Goal: Contribute content: Add original content to the website for others to see

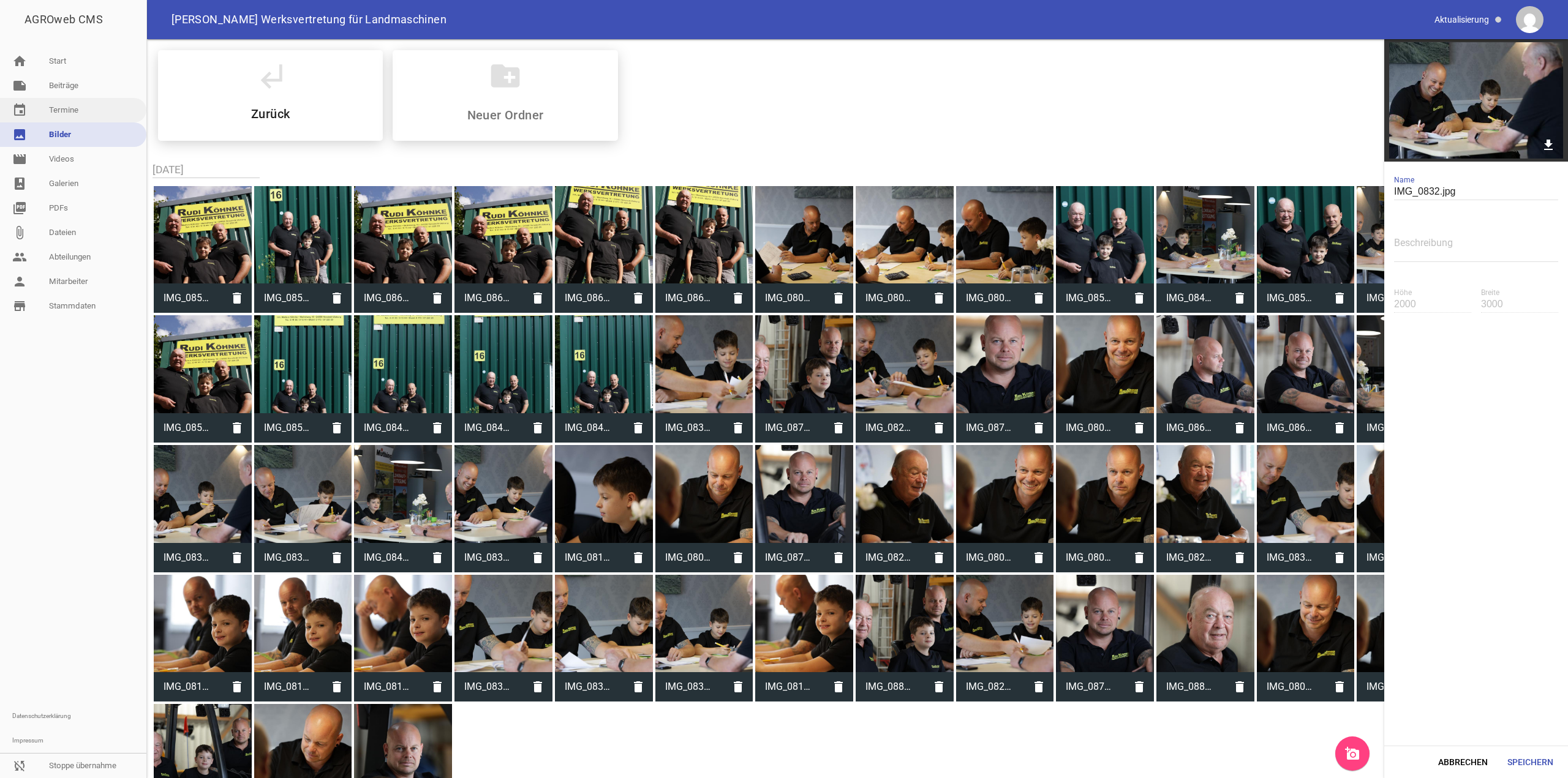
scroll to position [57, 0]
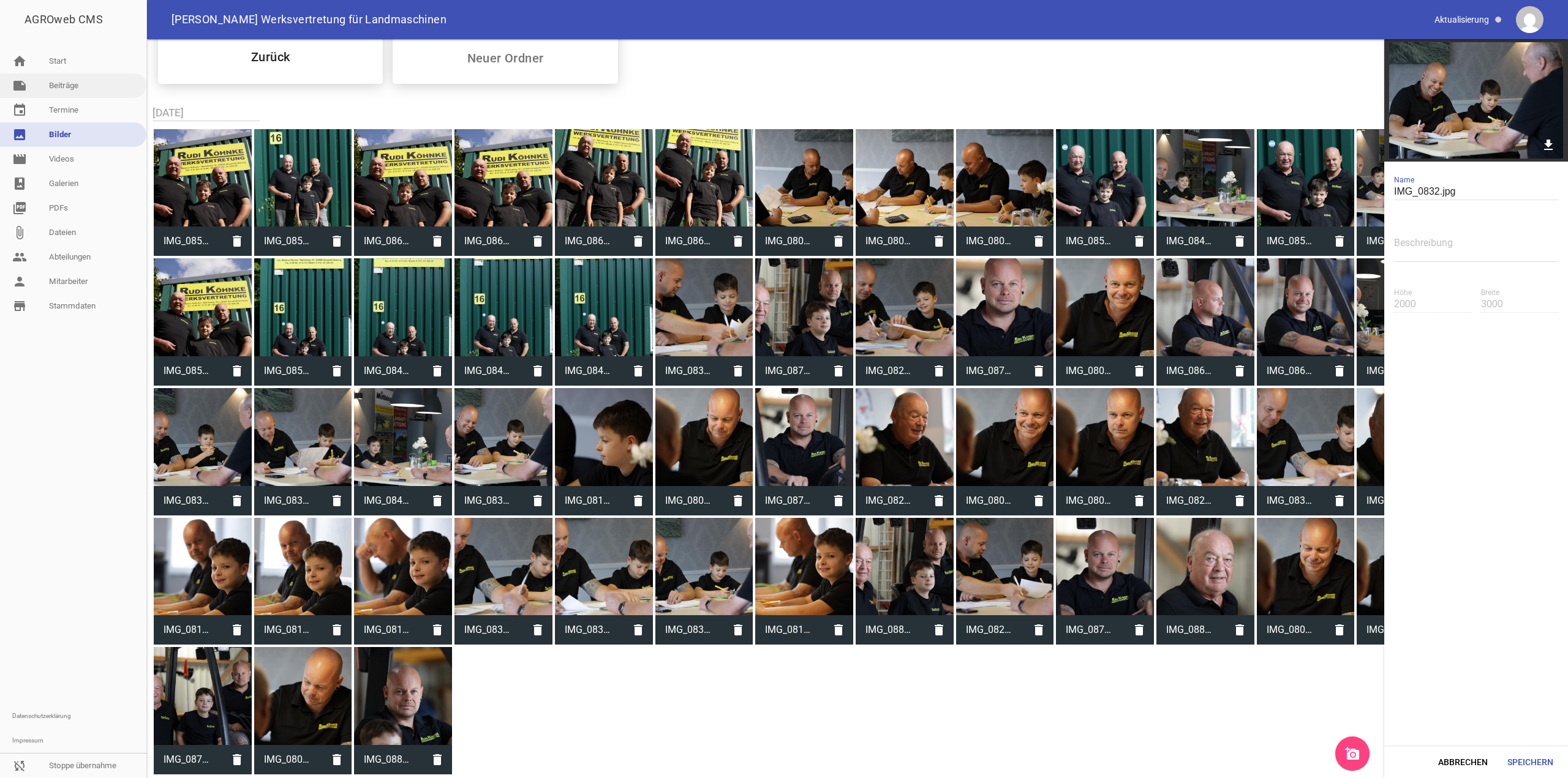
click at [52, 91] on link "note Beiträge" at bounding box center [73, 86] width 146 height 25
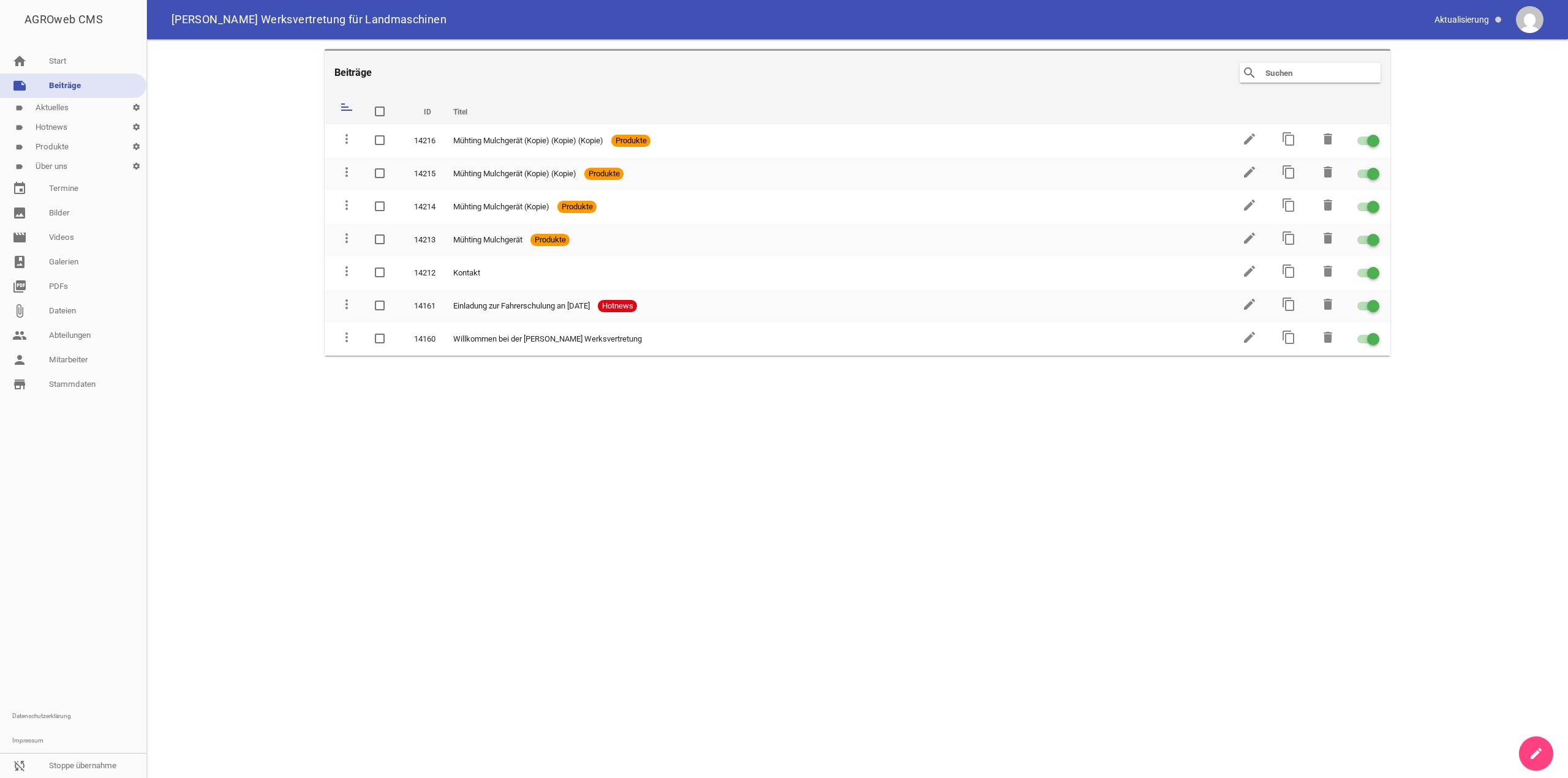
click at [75, 163] on link "label Über uns settings" at bounding box center [73, 166] width 146 height 20
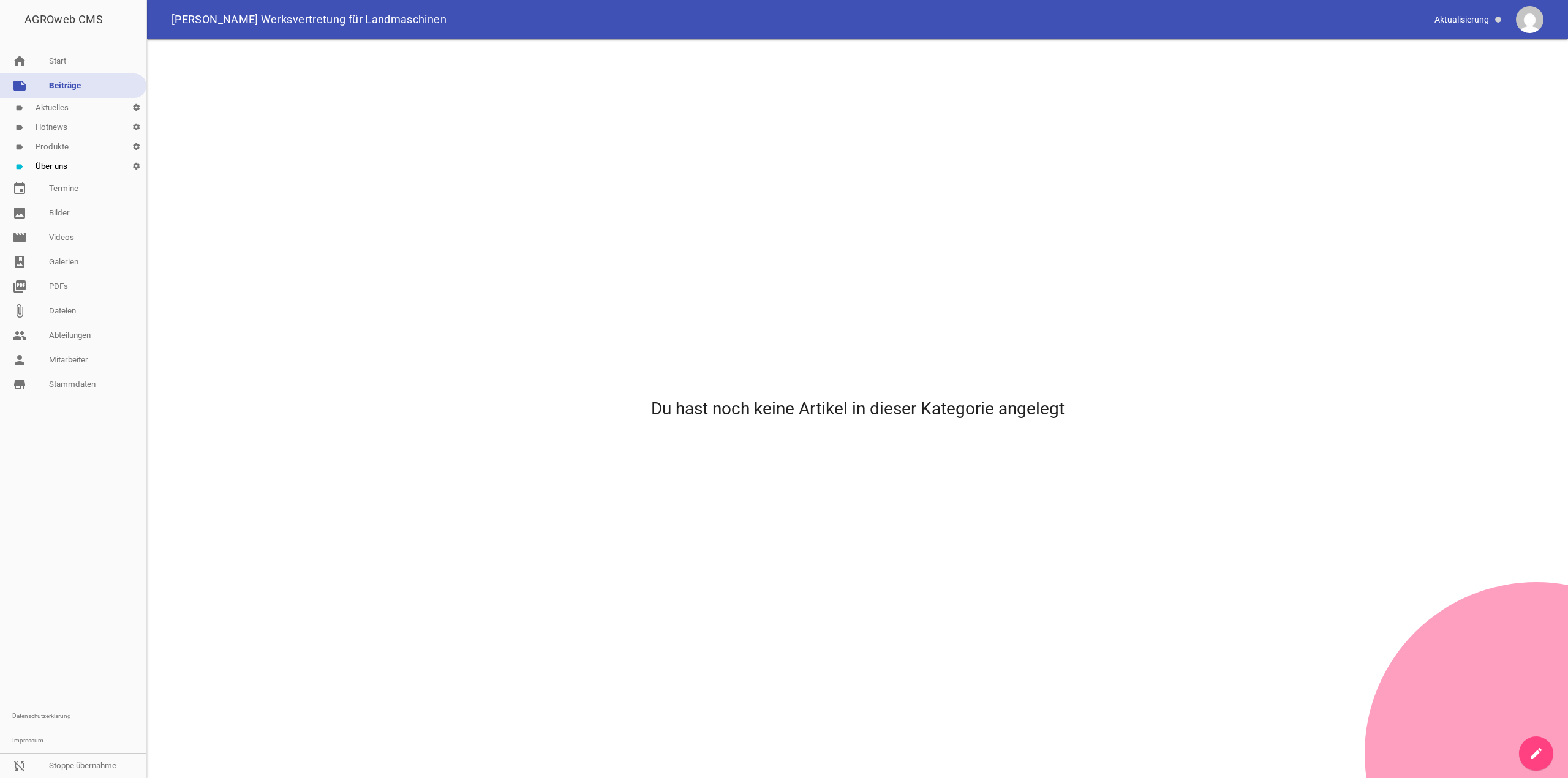
click at [1519, 750] on link "create" at bounding box center [1536, 753] width 34 height 34
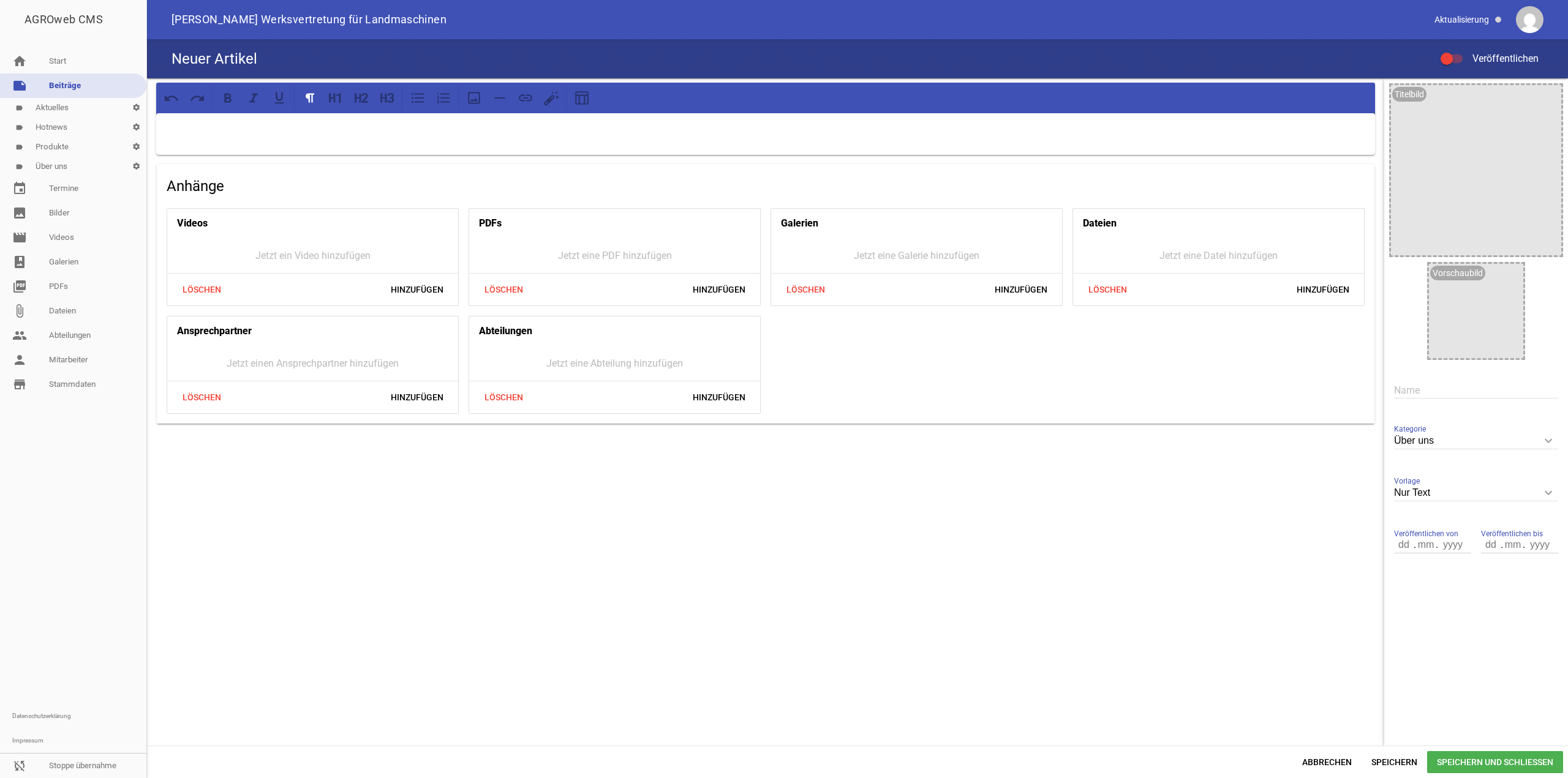
click at [705, 127] on p at bounding box center [766, 129] width 1202 height 15
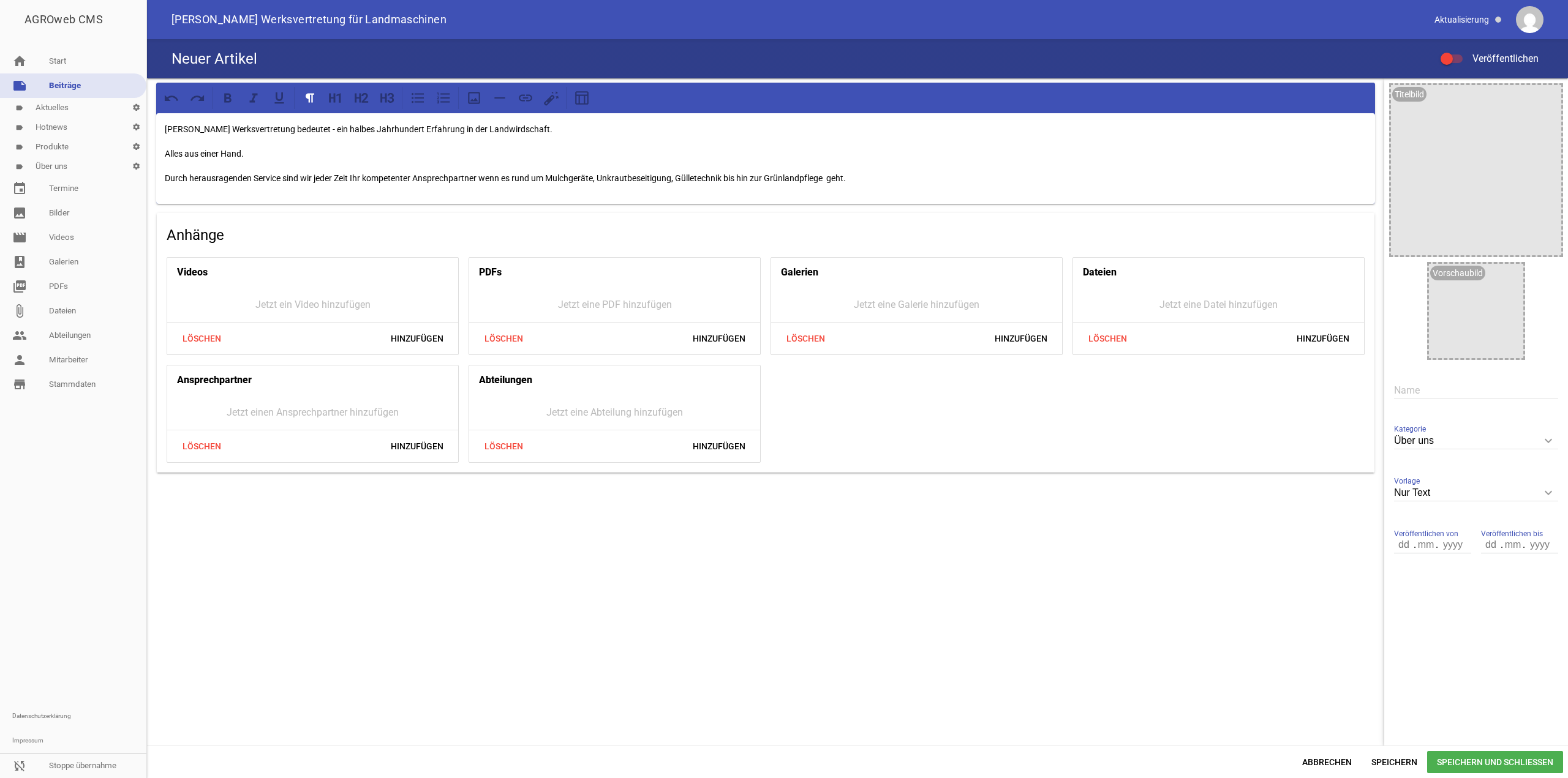
drag, startPoint x: 865, startPoint y: 174, endPoint x: 158, endPoint y: 117, distance: 709.3
click at [158, 117] on div "[PERSON_NAME] Werksvertretung bedeutet - ein halbes Jahrhundert Erfahrung in de…" at bounding box center [766, 158] width 1219 height 91
click at [896, 175] on p "Durch herausragenden Service sind wir jeder Zeit Ihr kompetenter Ansprechpartne…" at bounding box center [766, 178] width 1202 height 15
drag, startPoint x: 896, startPoint y: 175, endPoint x: 125, endPoint y: 135, distance: 772.0
click at [125, 135] on div "AGROweb CMS home Start note Beiträge label Aktuelles settings label Hotnews set…" at bounding box center [784, 389] width 1568 height 778
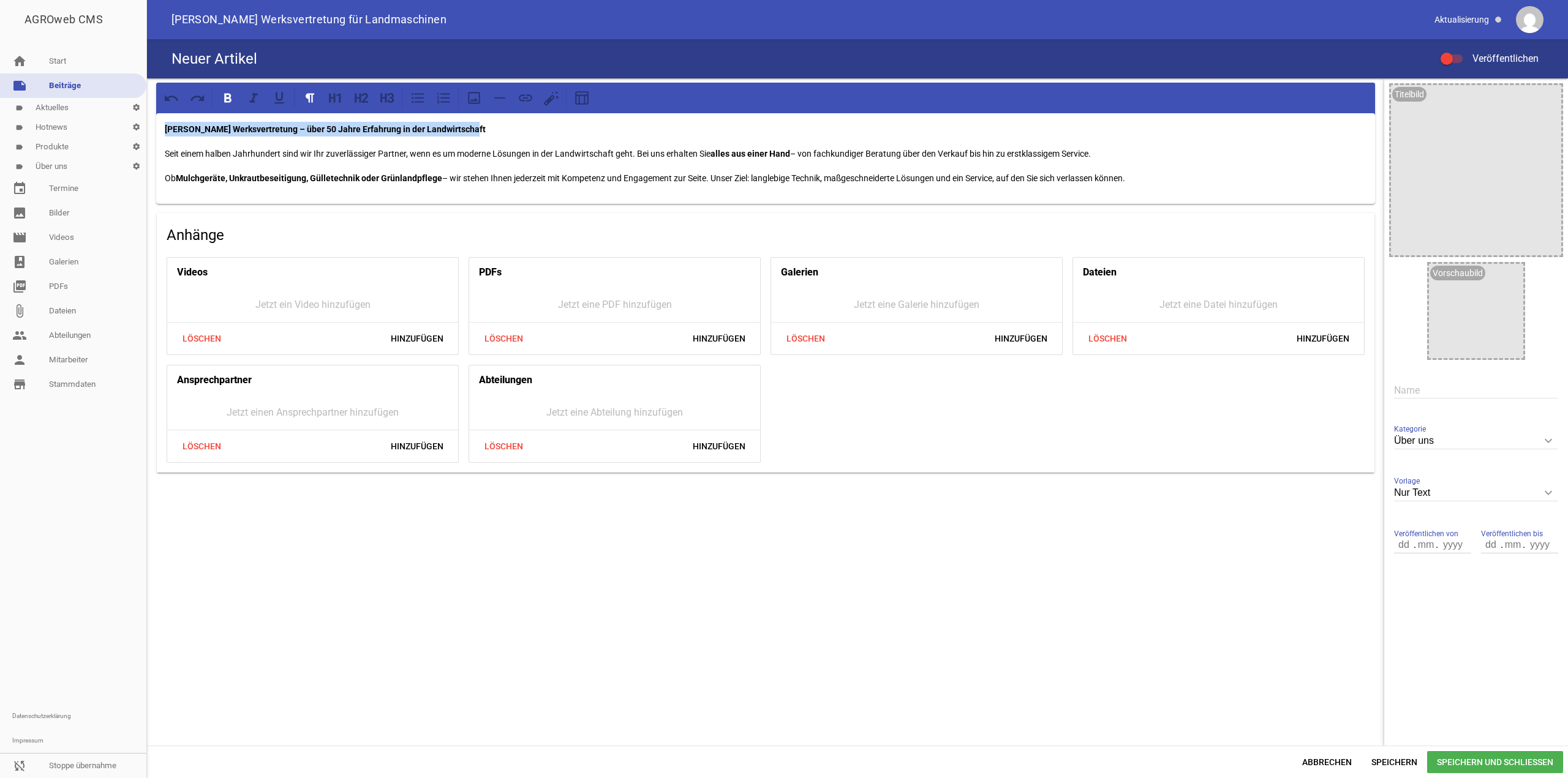
drag, startPoint x: 474, startPoint y: 125, endPoint x: 102, endPoint y: 114, distance: 372.2
click at [102, 114] on div "AGROweb CMS home Start note Beiträge label Aktuelles settings label Hotnews set…" at bounding box center [784, 389] width 1568 height 778
click at [373, 97] on div at bounding box center [351, 97] width 104 height 22
click at [366, 97] on icon at bounding box center [364, 98] width 7 height 9
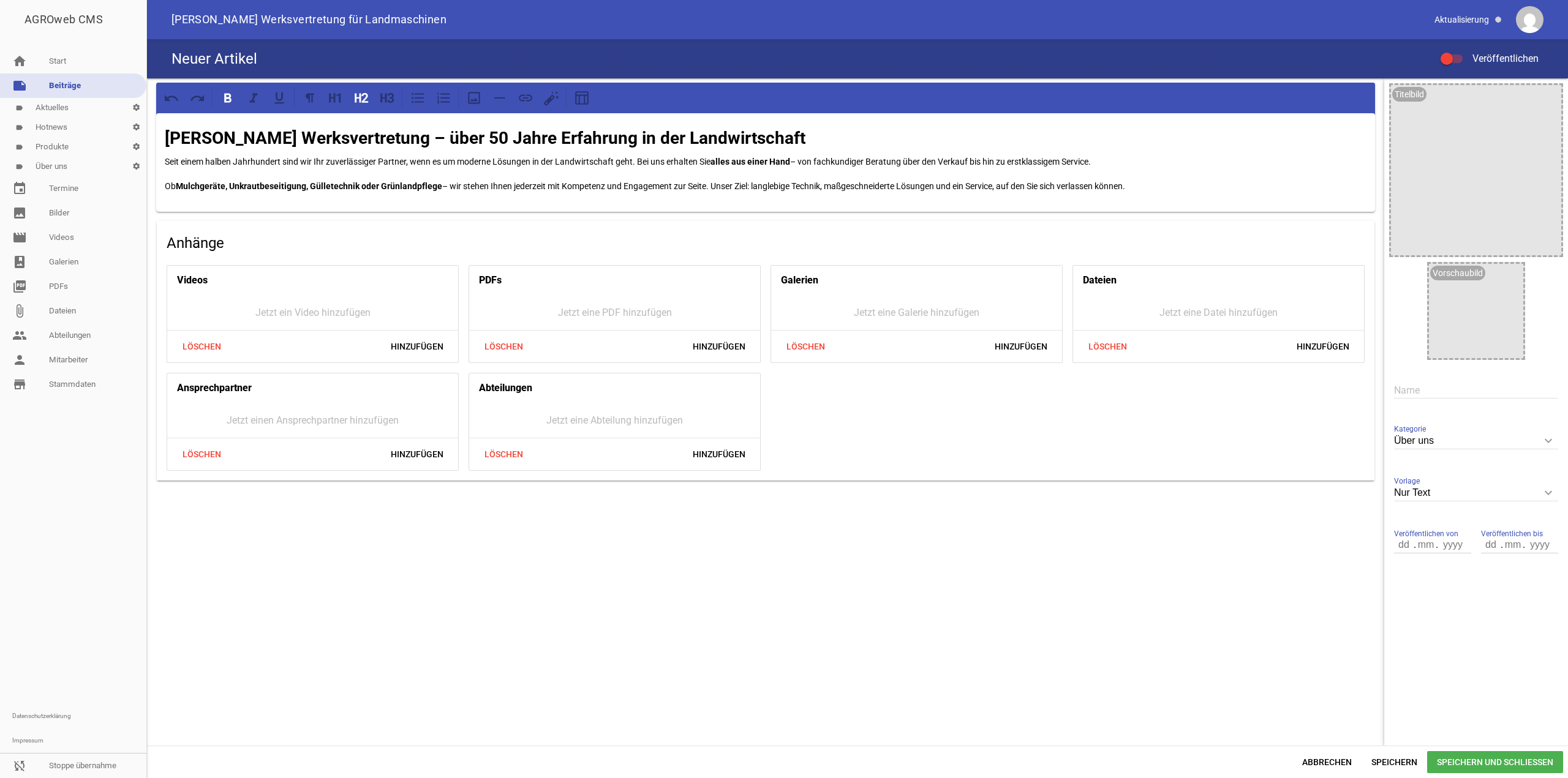
click at [769, 141] on strong "[PERSON_NAME] Werksvertretung – über 50 Jahre Erfahrung in der Landwirtschaft" at bounding box center [485, 138] width 641 height 20
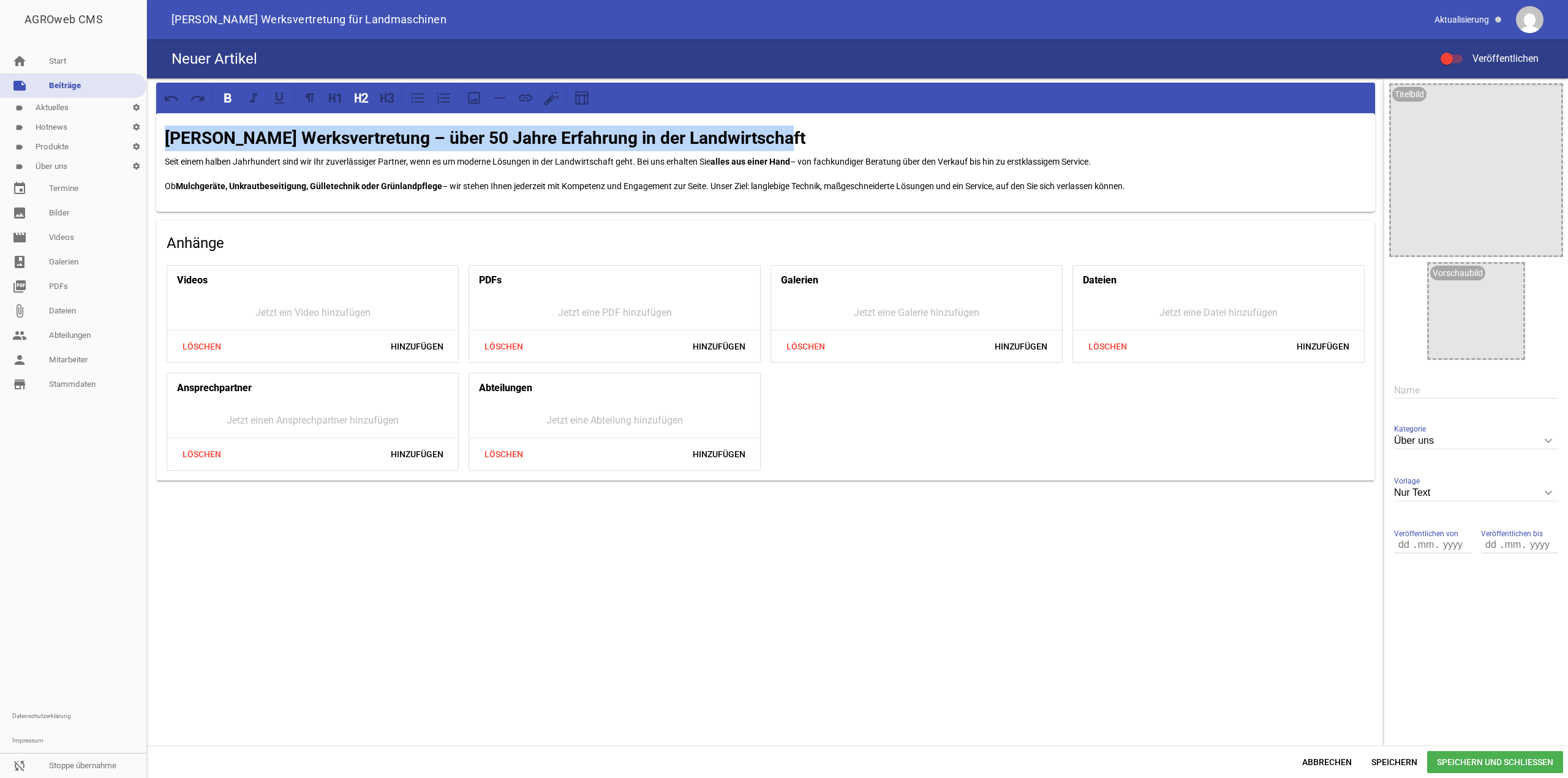
drag, startPoint x: 605, startPoint y: 130, endPoint x: 8, endPoint y: 132, distance: 597.0
click at [8, 132] on div "AGROweb CMS home Start note Beiträge label Aktuelles settings label Hotnews set…" at bounding box center [784, 389] width 1568 height 778
copy strong "[PERSON_NAME] Werksvertretung – über 50 Jahre Erfahrung in der Landwirtschaft"
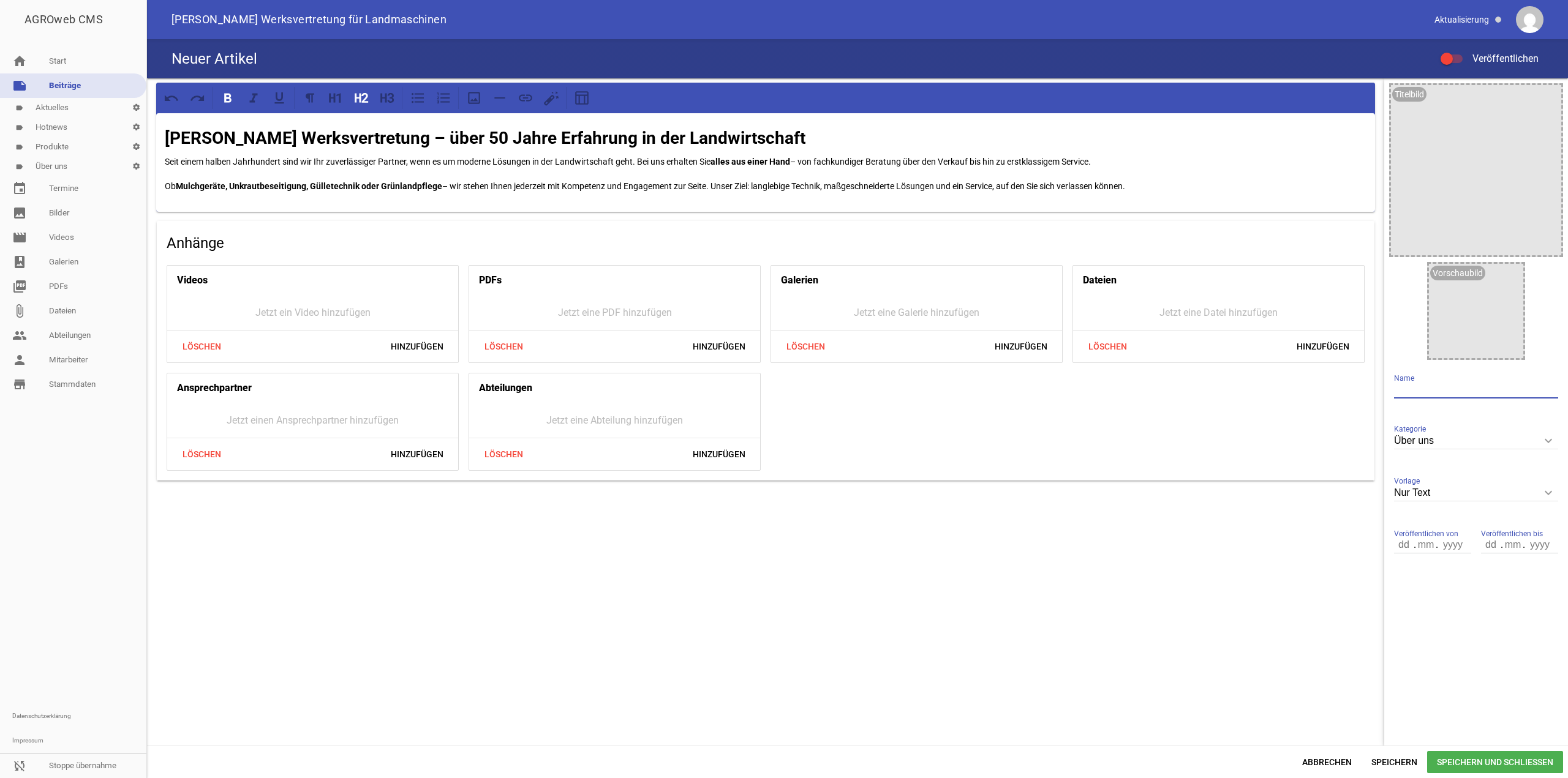
click at [1420, 390] on input "text" at bounding box center [1476, 390] width 164 height 17
paste input "[PERSON_NAME] Werksvertretung – über 50 Jahre Erfahrung in der Landwirtschaft"
type input "[PERSON_NAME] Werksvertretung – über 50 Jahre Erfahrung in der Landwirtschaft"
click at [1473, 497] on input "Nur Text" at bounding box center [1476, 493] width 164 height 17
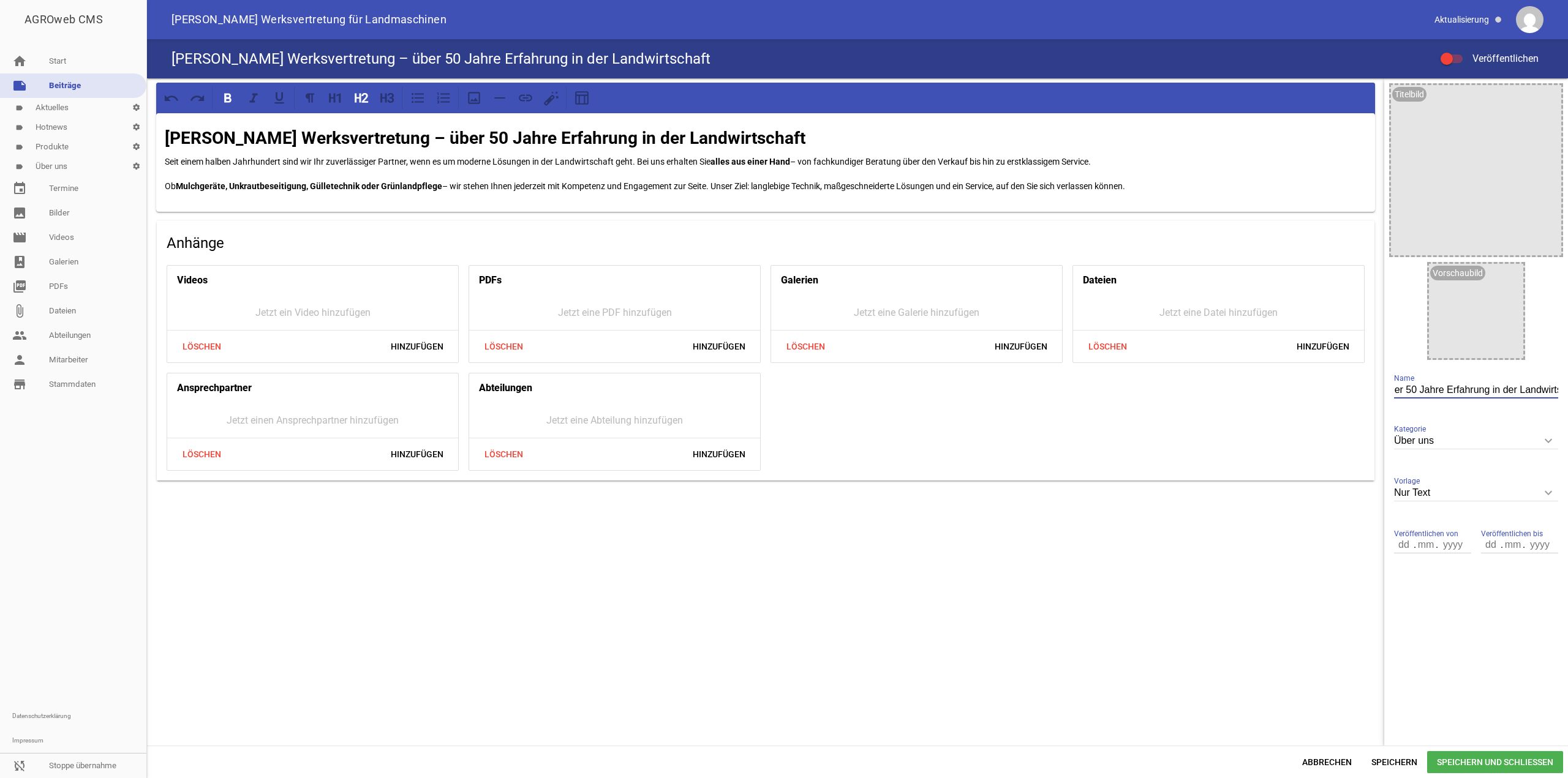
scroll to position [0, 0]
click at [1446, 551] on li "1 Bild" at bounding box center [1476, 551] width 164 height 29
type input "1 Bild"
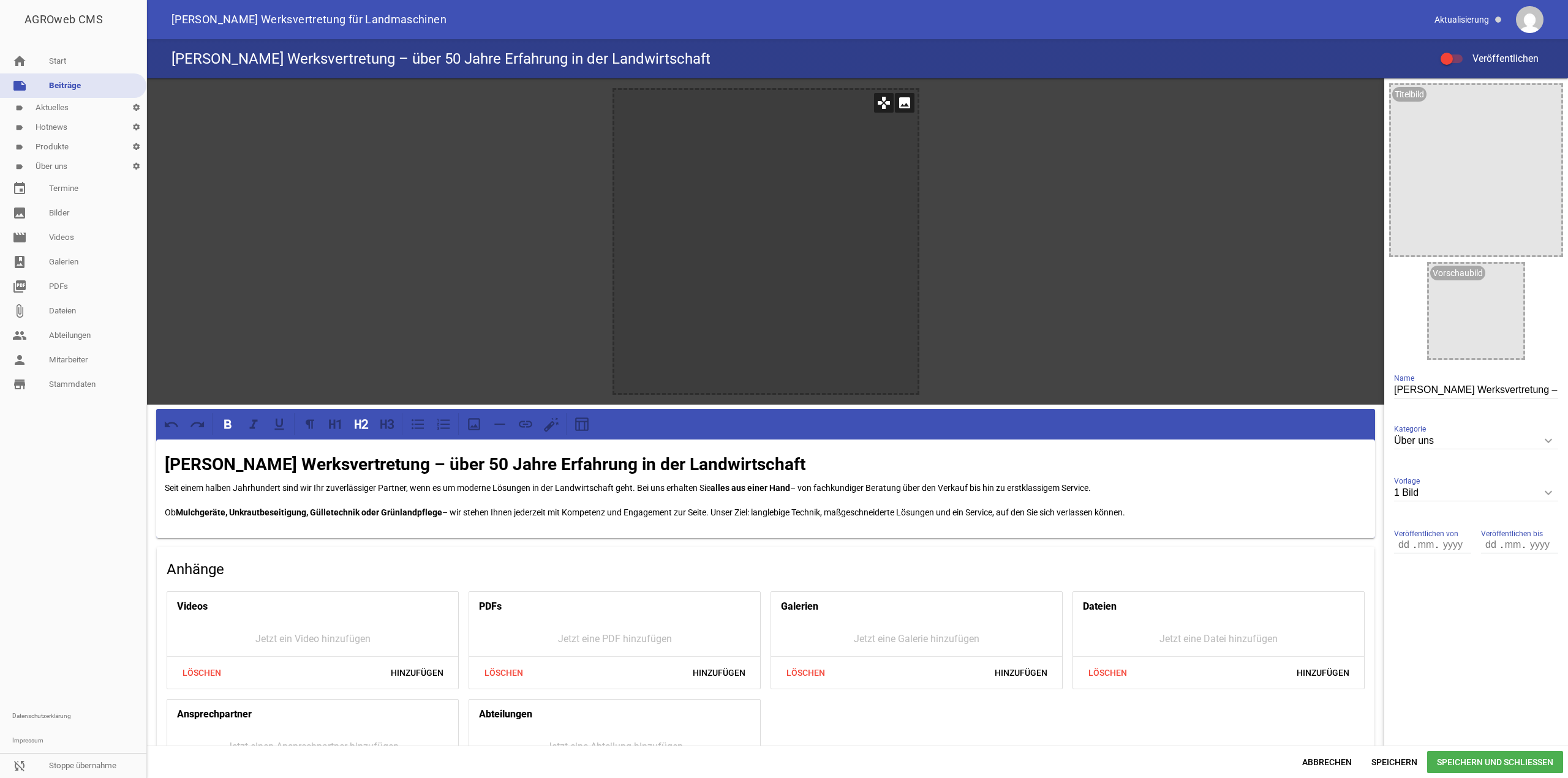
click at [897, 102] on icon "image" at bounding box center [904, 103] width 20 height 20
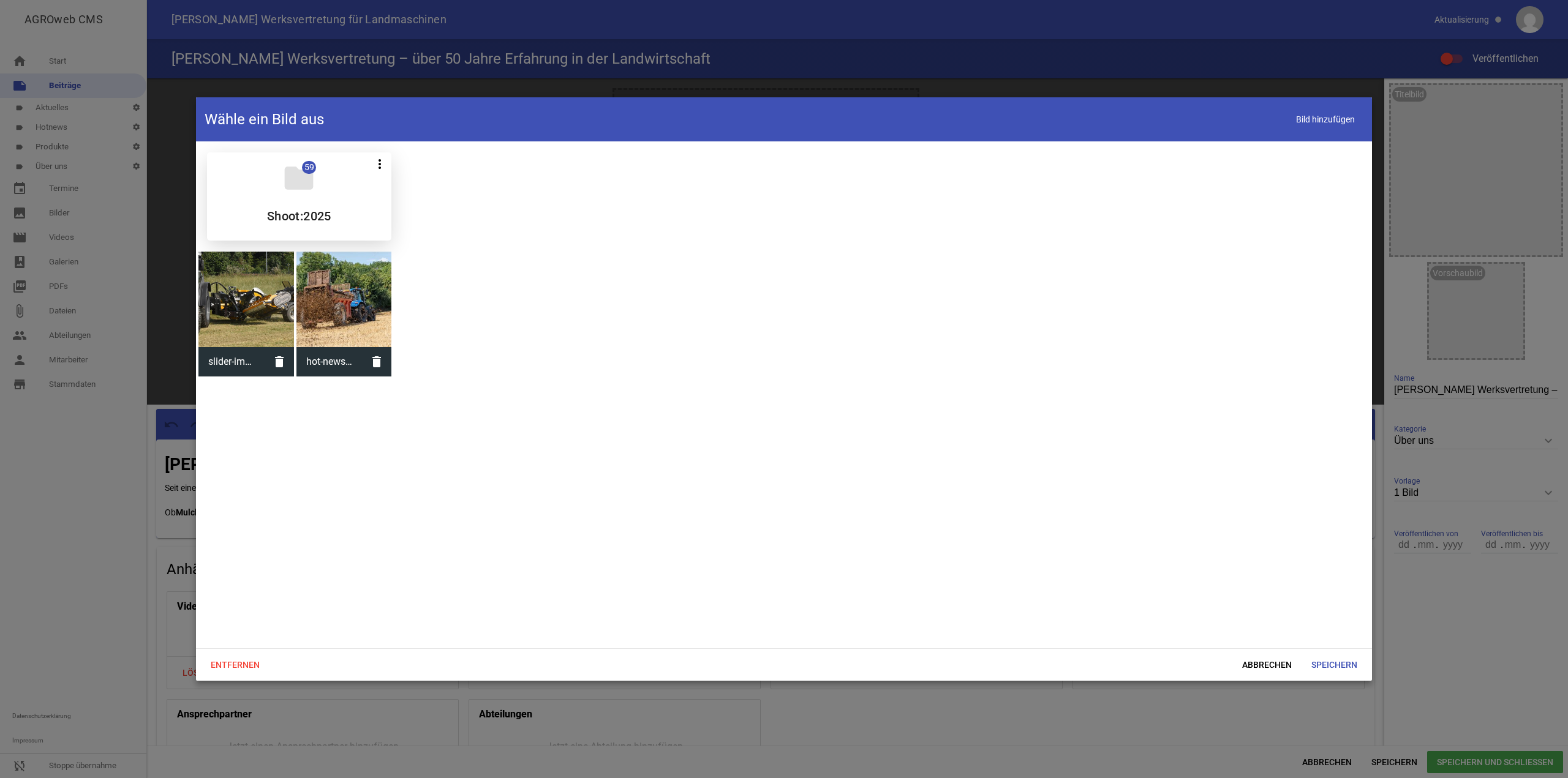
click at [226, 184] on div "folder 59 more_vert Teilen Bearbeiten Löschen Shoot:2025" at bounding box center [298, 196] width 184 height 88
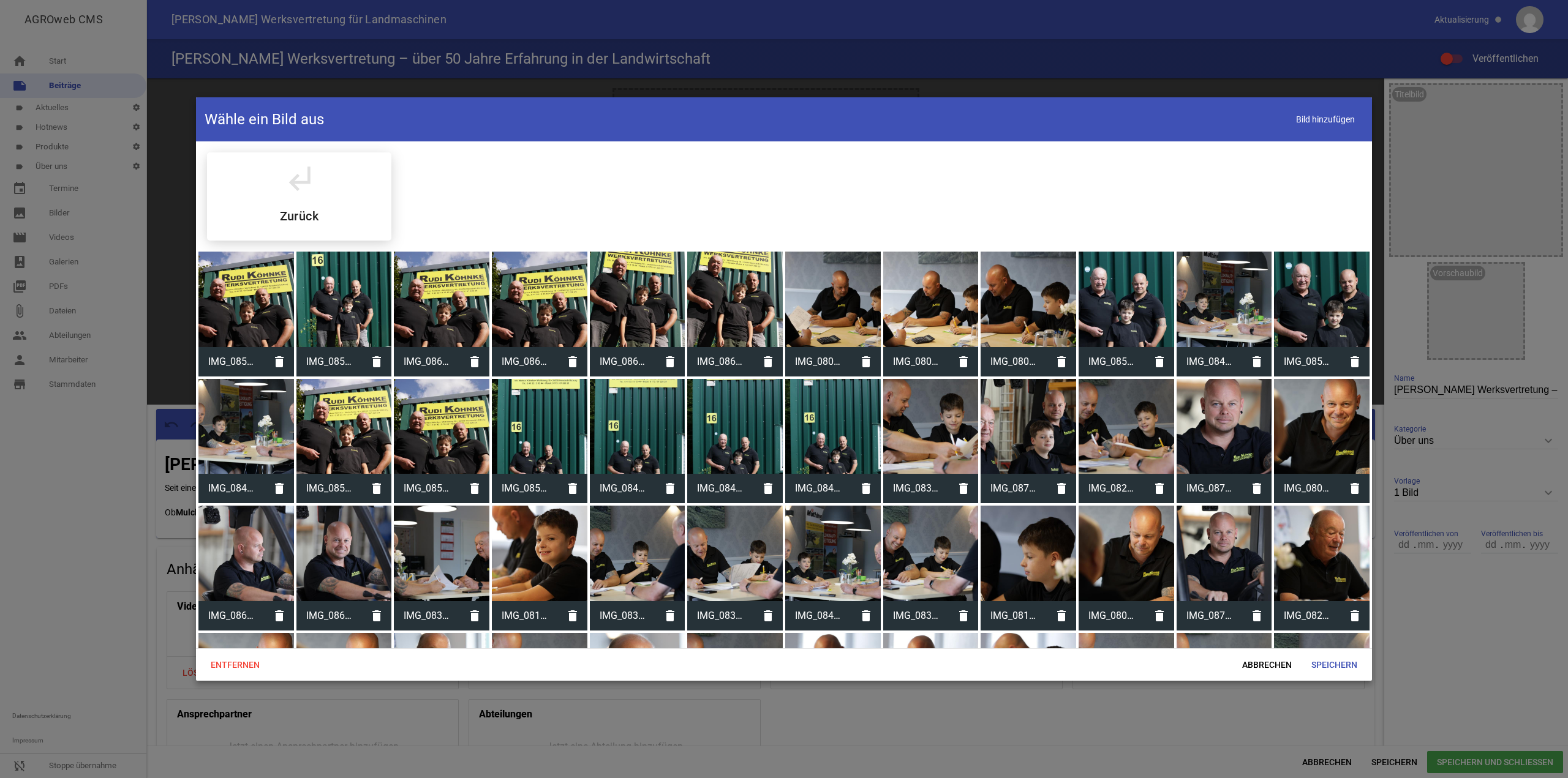
click at [1131, 298] on div at bounding box center [1126, 299] width 95 height 95
click at [1349, 666] on span "Speichern" at bounding box center [1334, 664] width 65 height 22
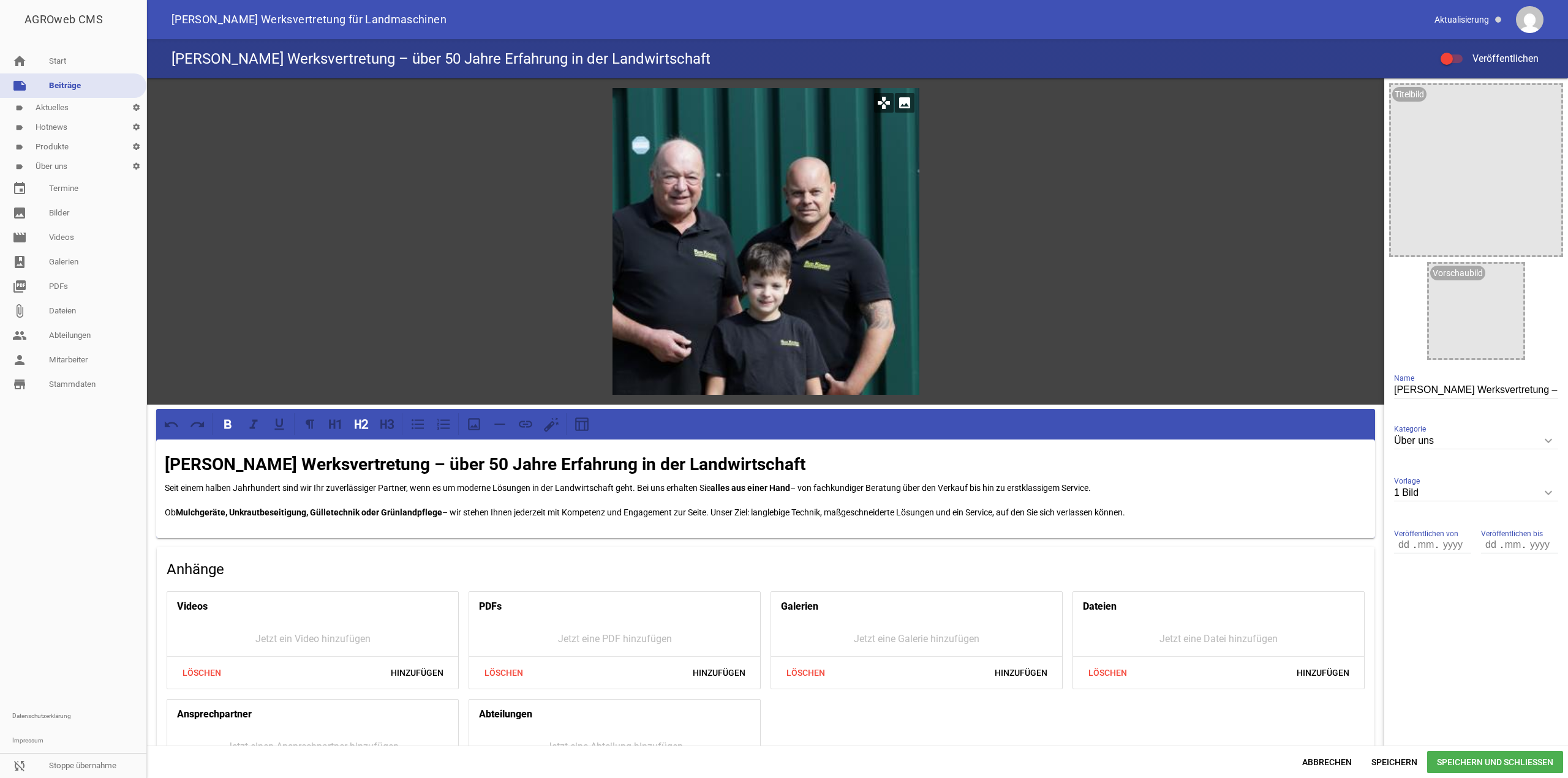
click at [897, 99] on icon "image" at bounding box center [904, 103] width 20 height 20
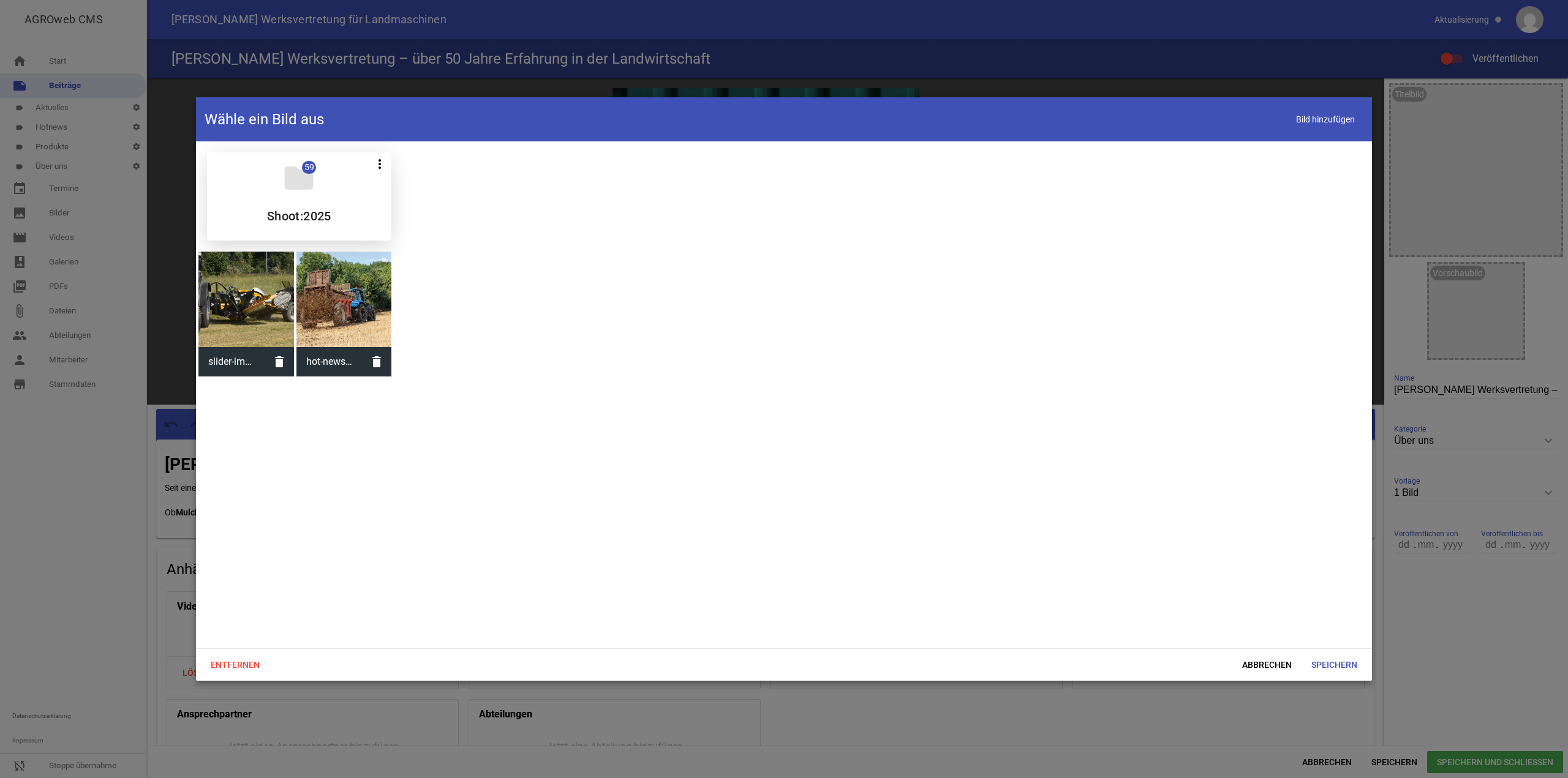
click at [269, 210] on h5 "Shoot:2025" at bounding box center [299, 216] width 64 height 12
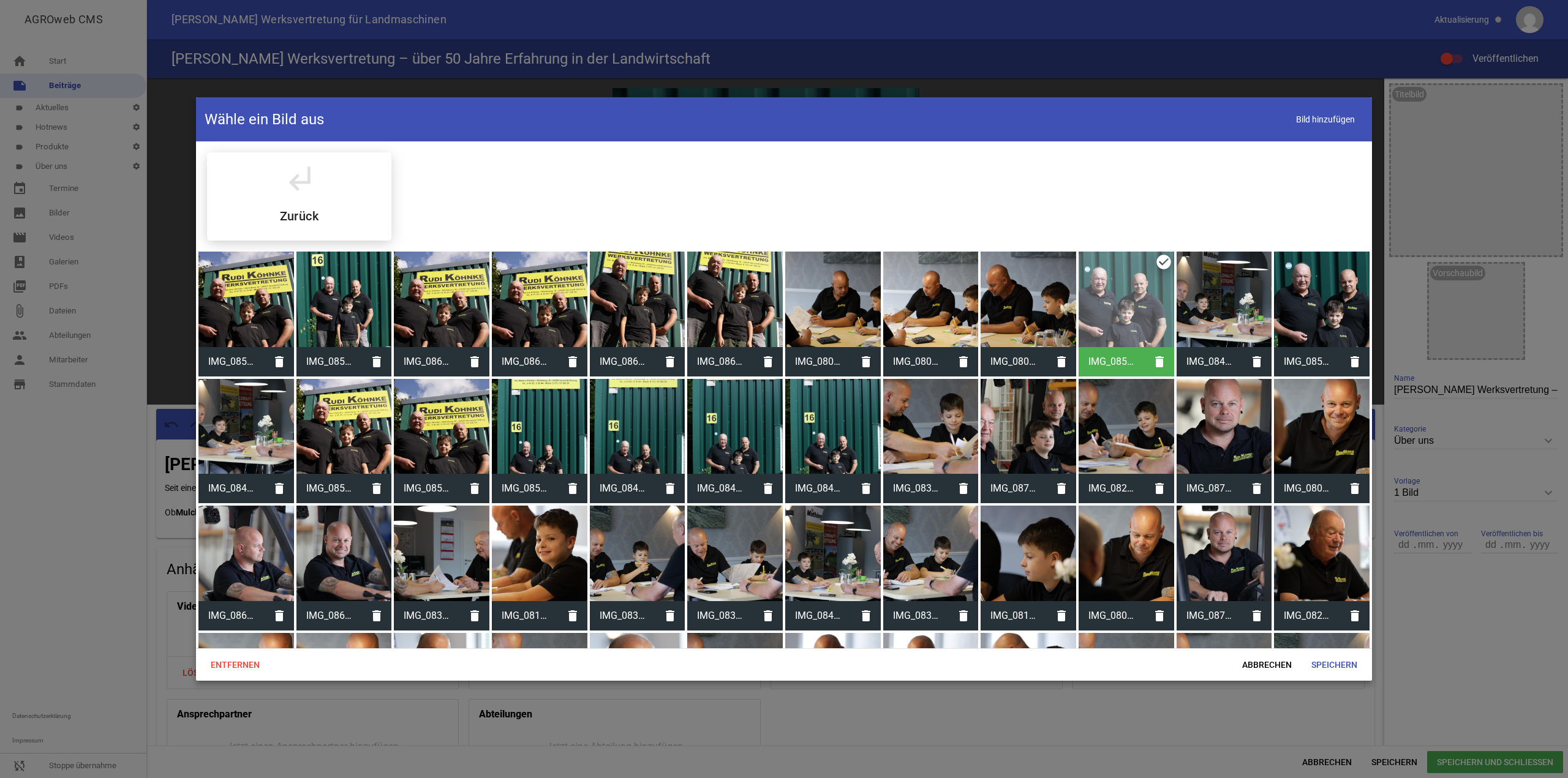
click at [854, 543] on div at bounding box center [832, 553] width 95 height 95
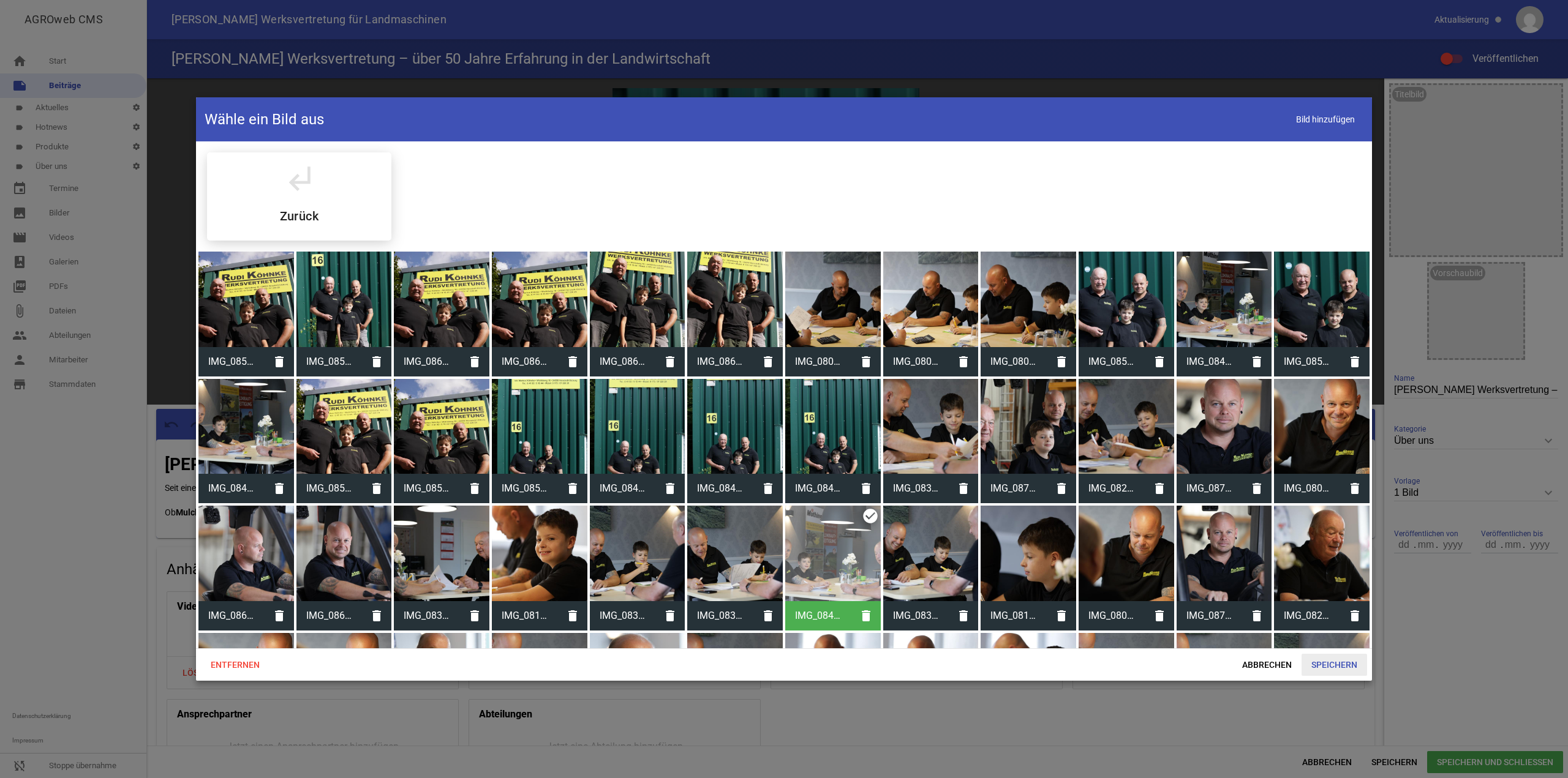
click at [1359, 664] on span "Speichern" at bounding box center [1334, 664] width 65 height 22
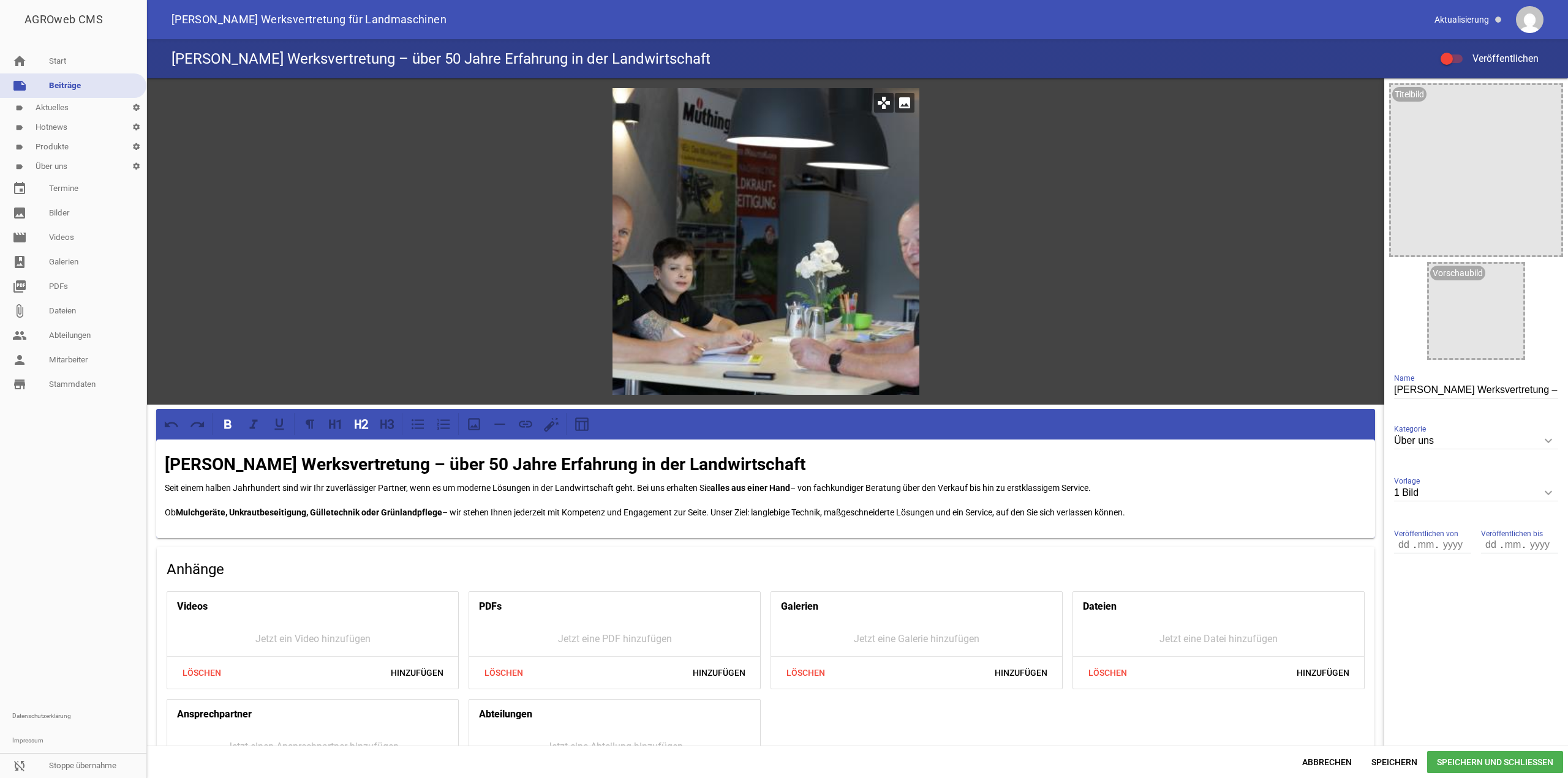
click at [900, 106] on icon "image" at bounding box center [904, 103] width 20 height 20
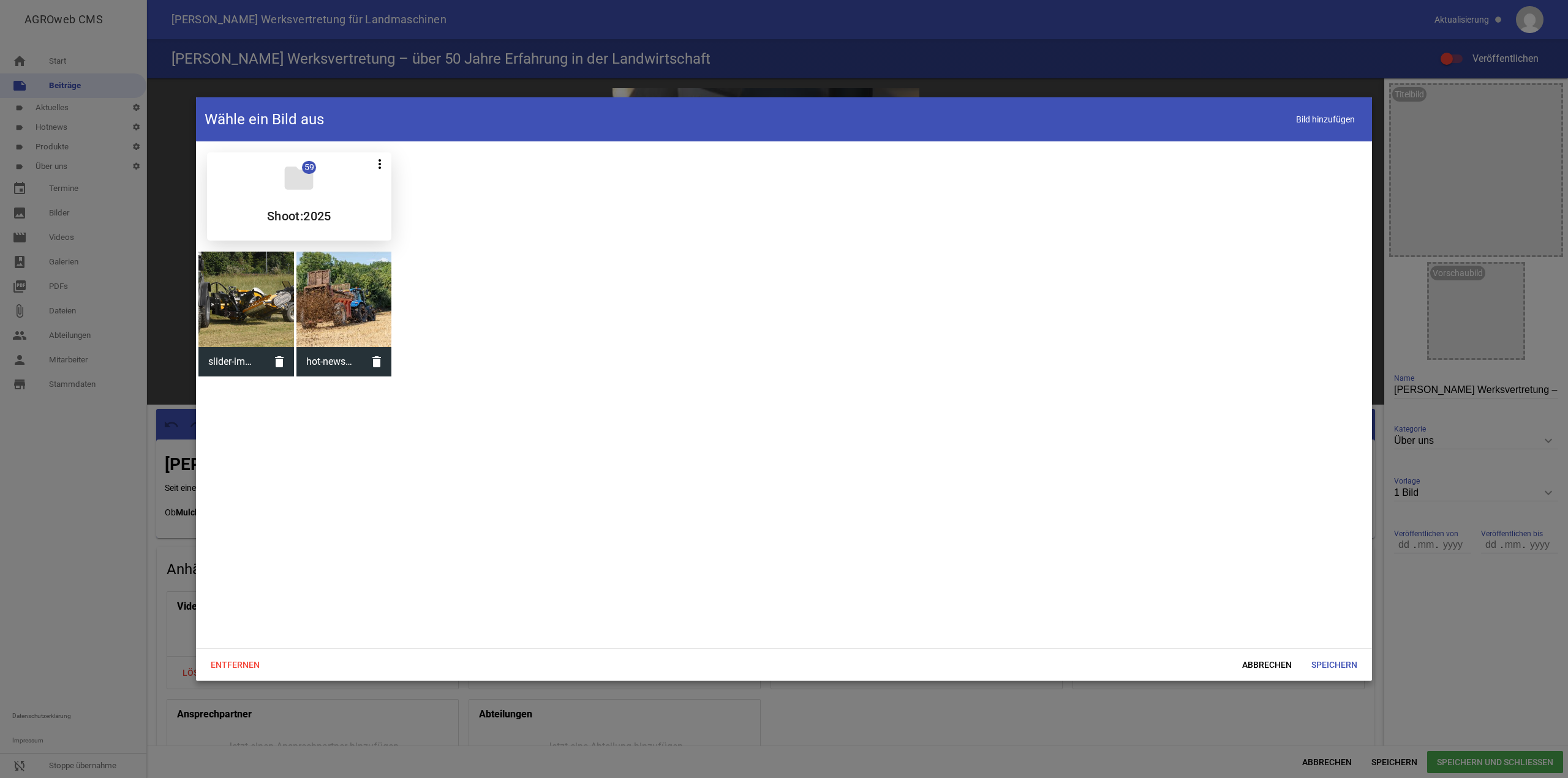
click at [309, 198] on div "folder 59 more_vert Teilen Bearbeiten Löschen Shoot:2025" at bounding box center [298, 196] width 184 height 88
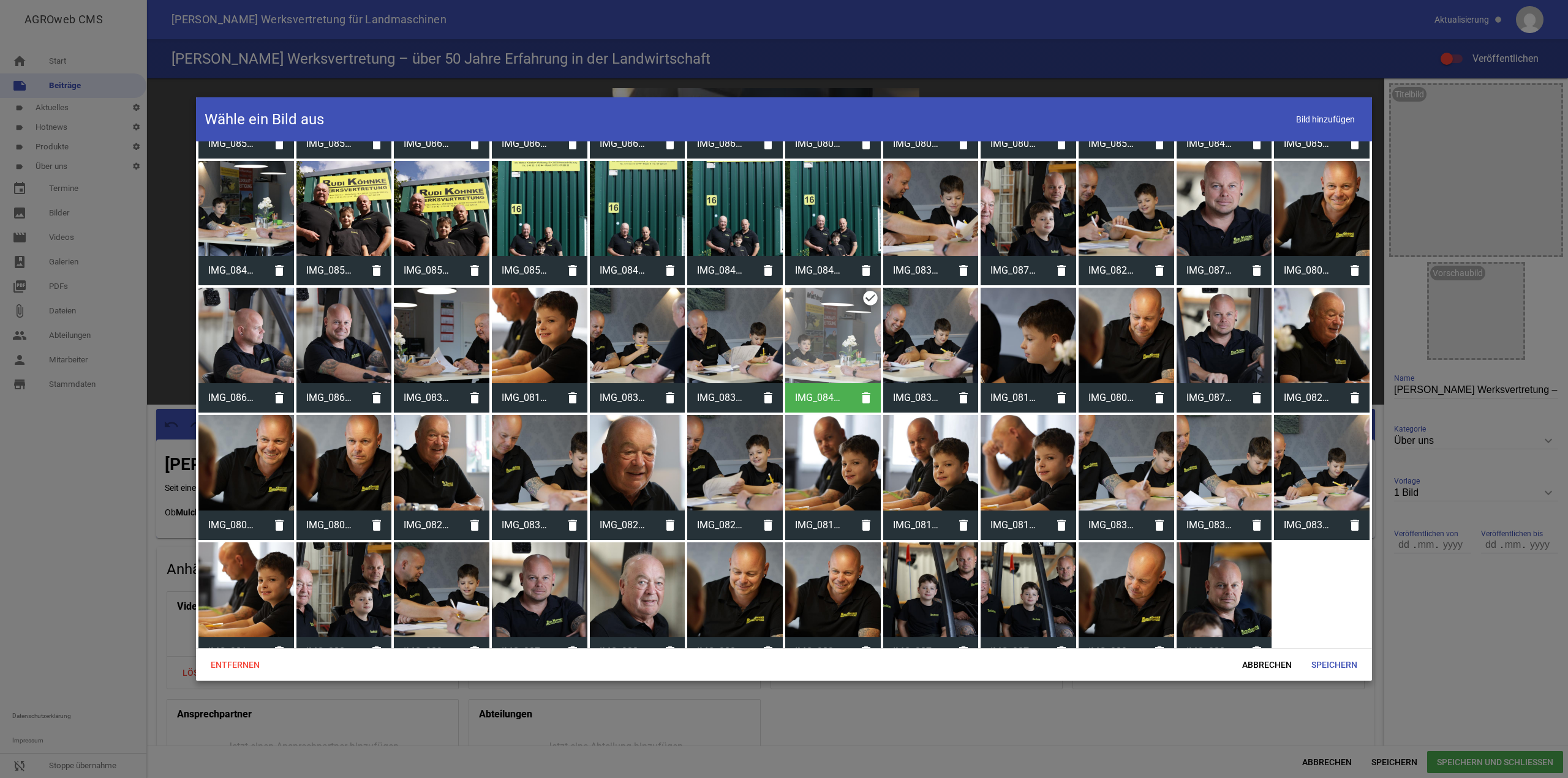
scroll to position [237, 0]
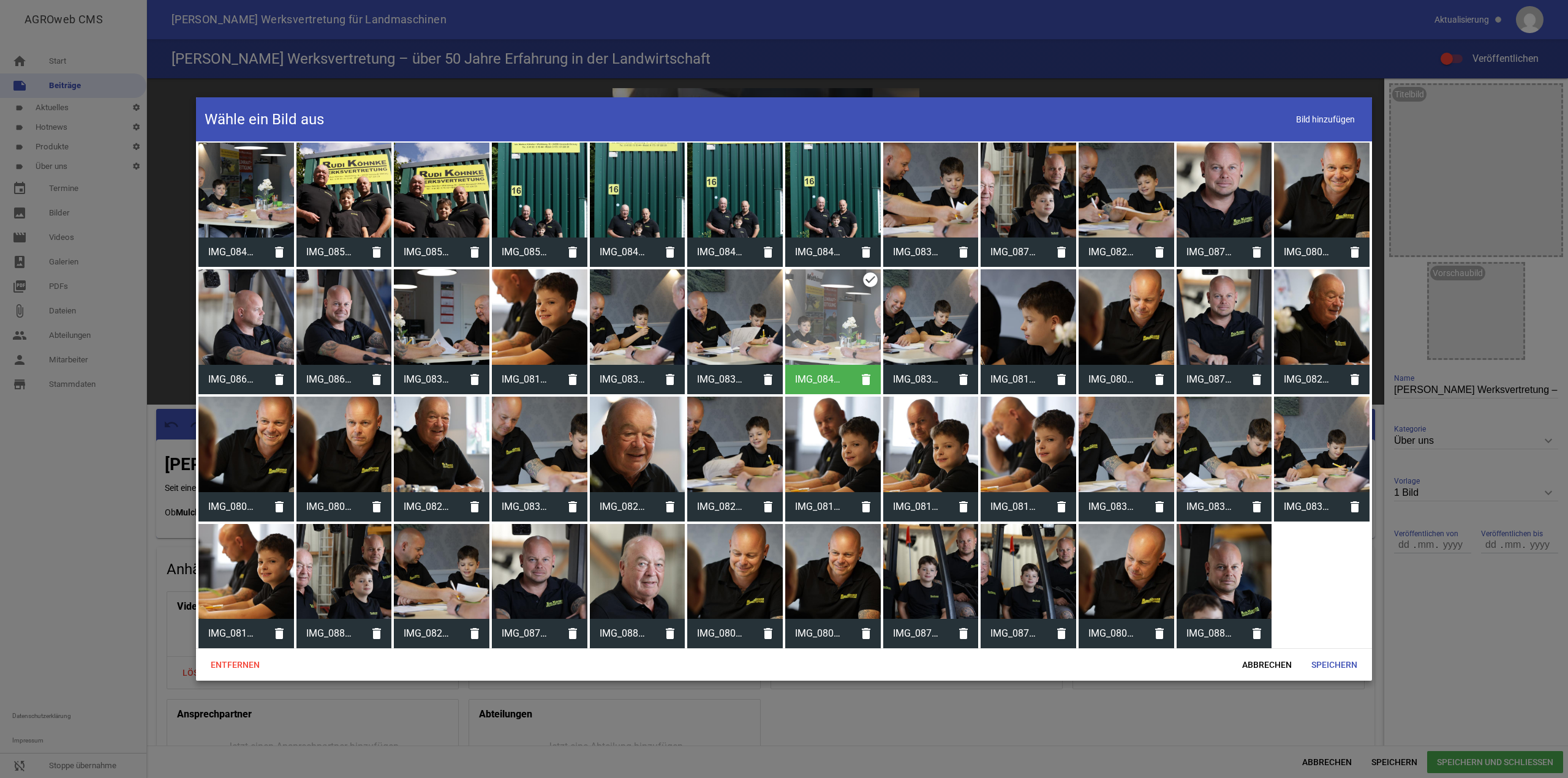
click at [910, 450] on div at bounding box center [930, 444] width 95 height 95
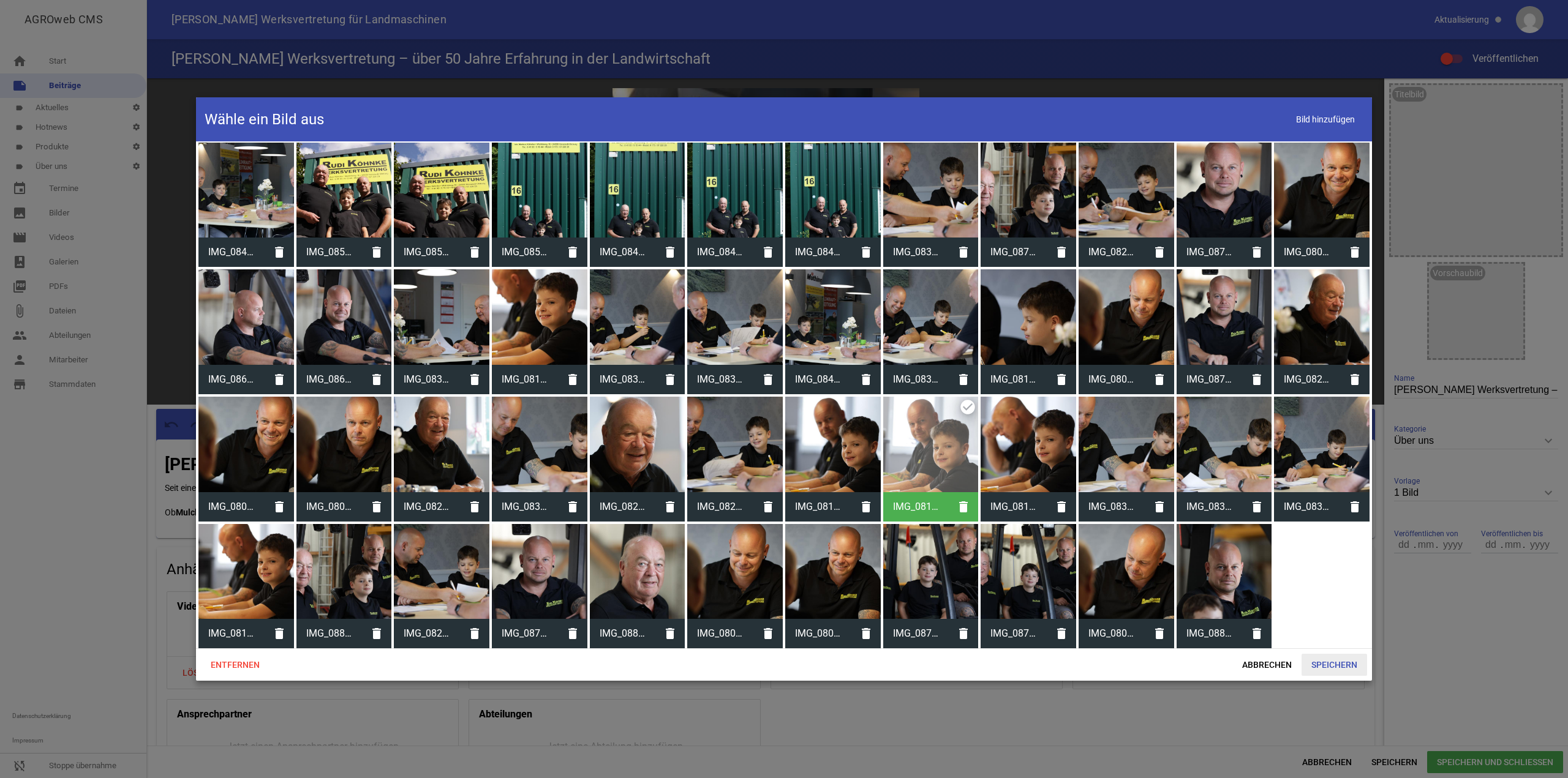
click at [1329, 660] on span "Speichern" at bounding box center [1334, 664] width 65 height 22
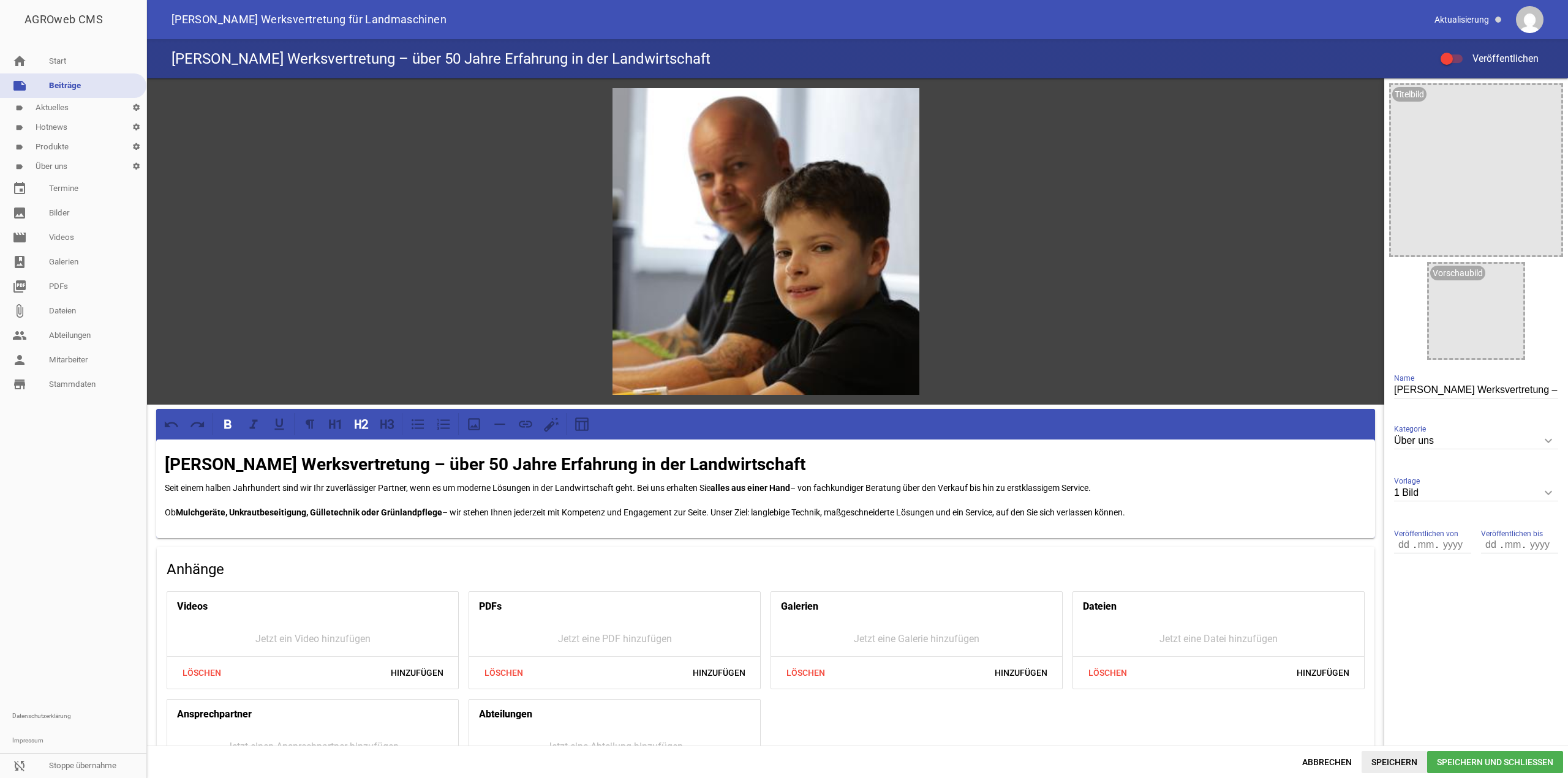
click at [1387, 756] on span "Speichern" at bounding box center [1393, 762] width 65 height 22
click at [1452, 49] on div "[PERSON_NAME] Werksvertretung – über 50 Jahre Erfahrung in der Landwirtschaft V…" at bounding box center [858, 59] width 1421 height 40
click at [1452, 53] on label "Veröffentlichen" at bounding box center [1490, 59] width 98 height 15
click at [1458, 52] on input "Veröffentlichen" at bounding box center [1458, 52] width 0 height 0
click at [1501, 754] on span "Speichern und Schließen" at bounding box center [1495, 762] width 136 height 22
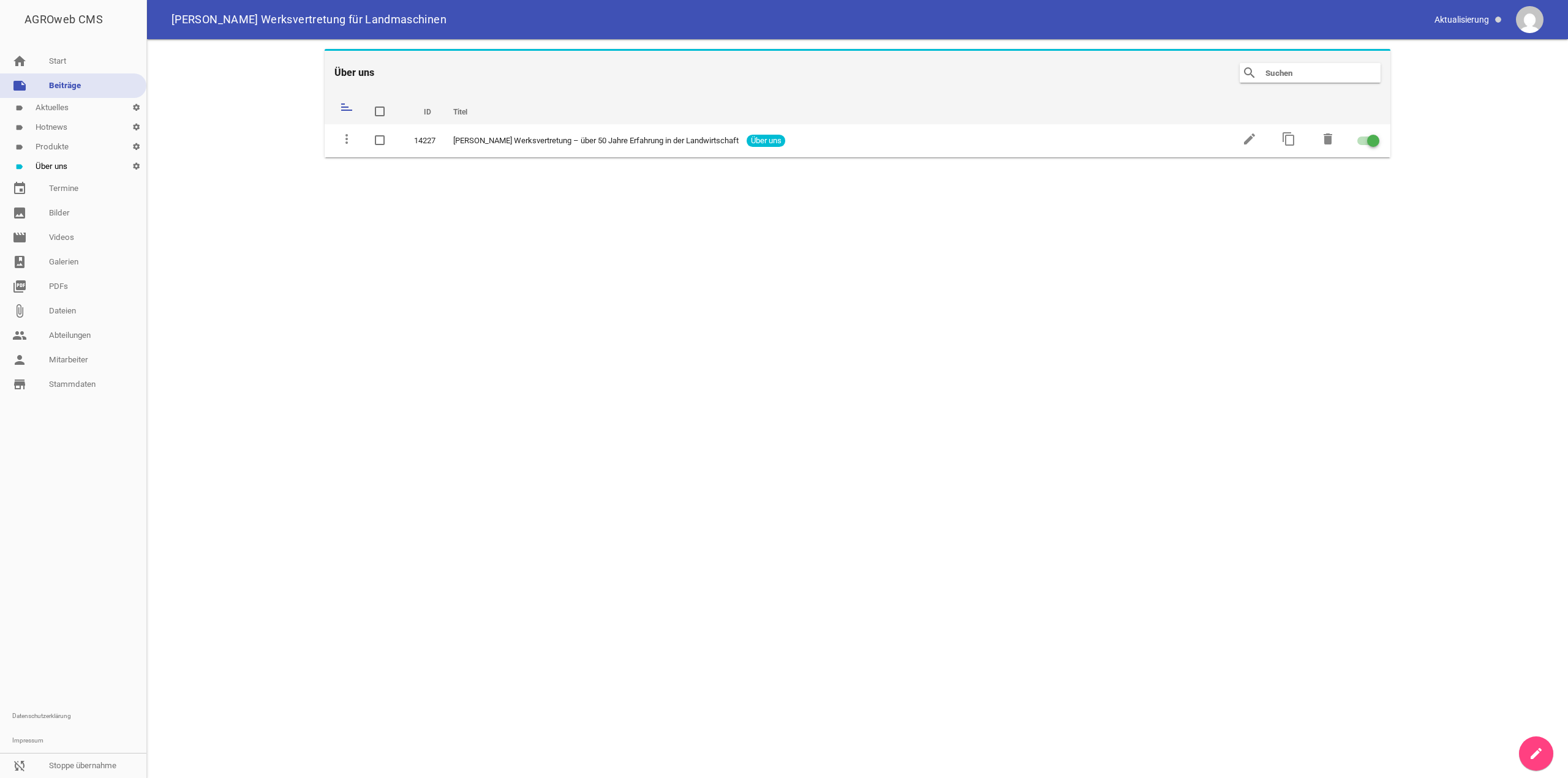
click at [64, 102] on link "label Aktuelles settings" at bounding box center [73, 108] width 146 height 20
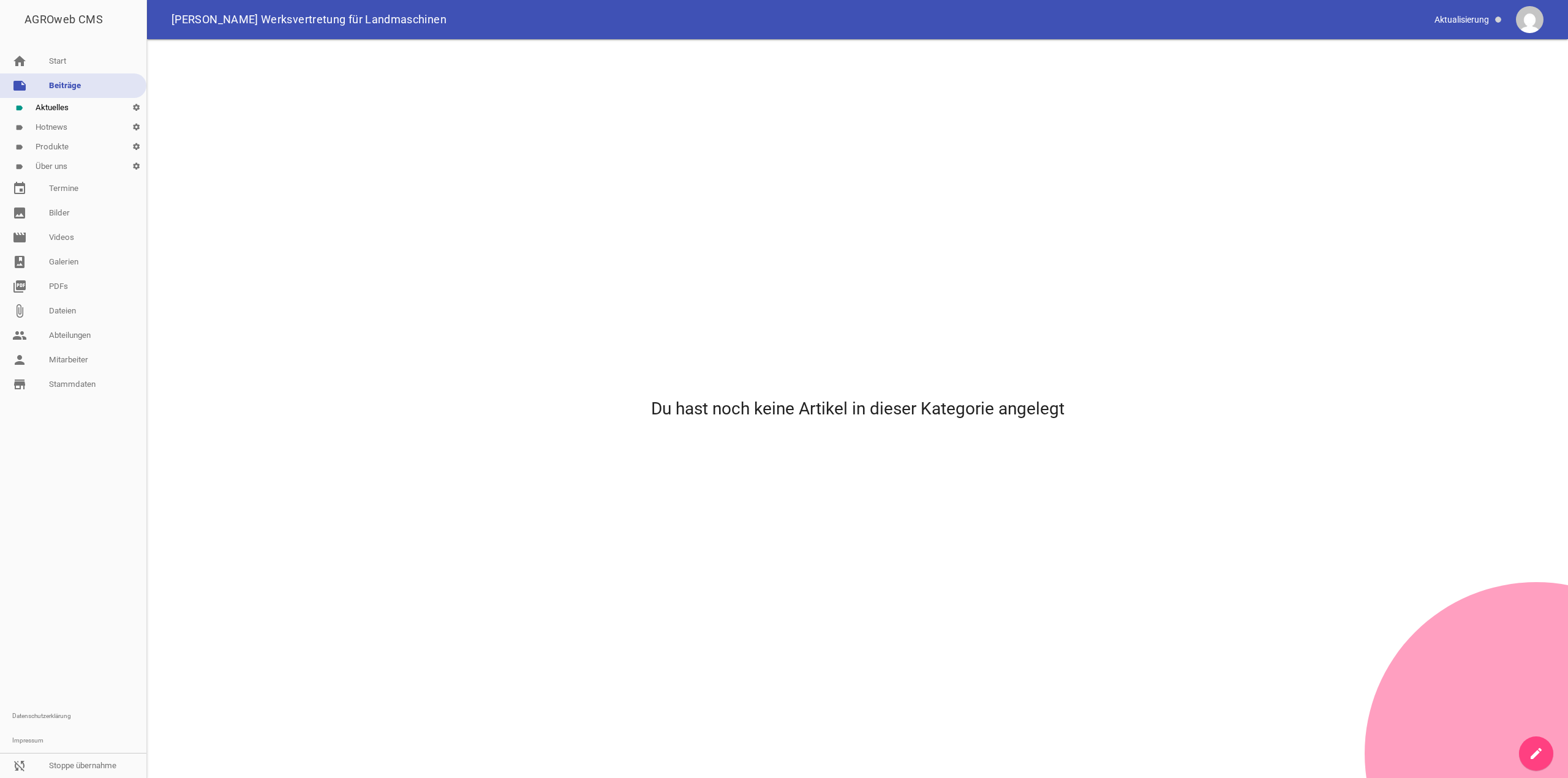
click at [75, 84] on link "note Beiträge" at bounding box center [73, 86] width 146 height 25
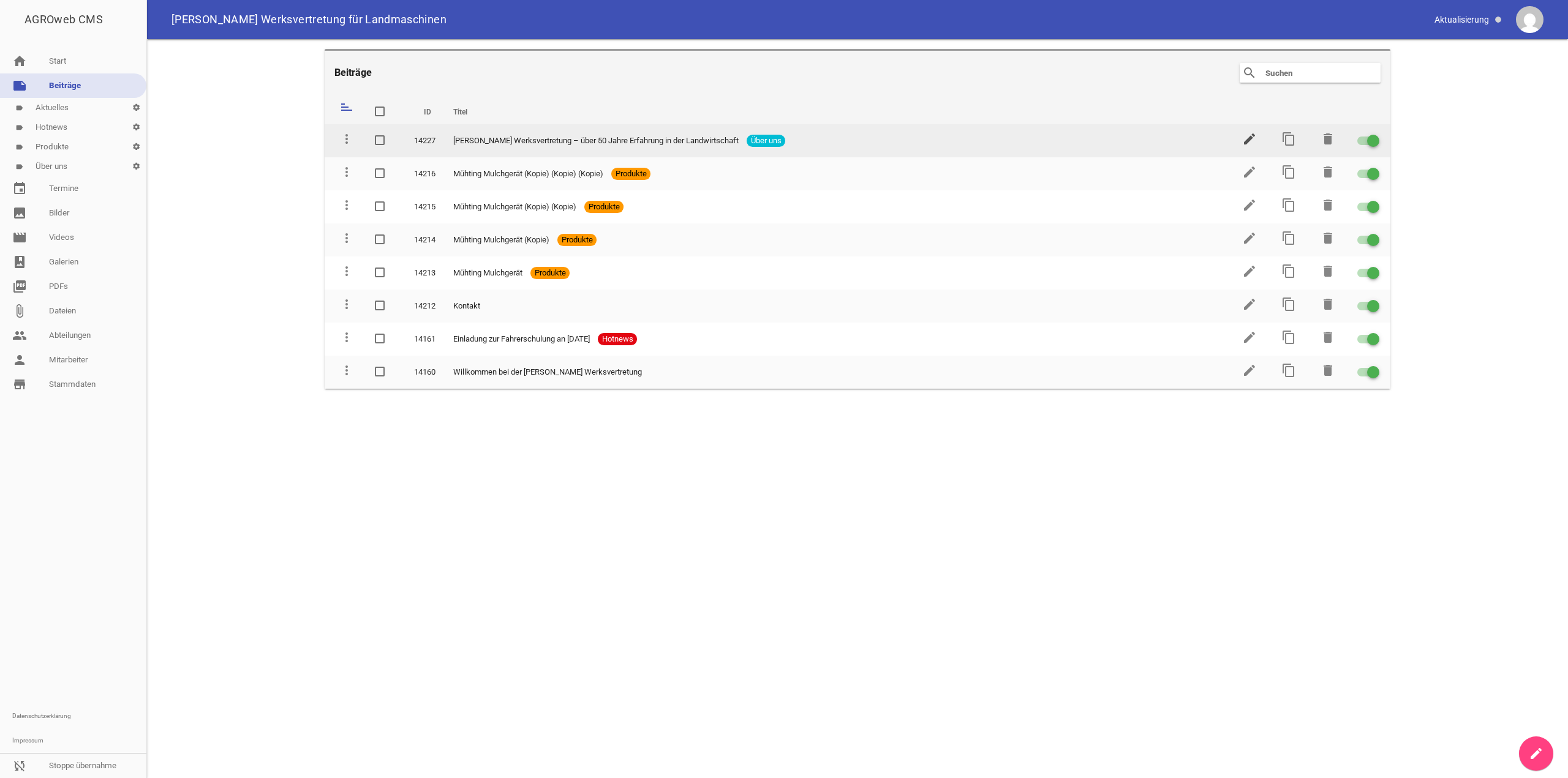
click at [1250, 133] on icon "edit" at bounding box center [1250, 140] width 15 height 15
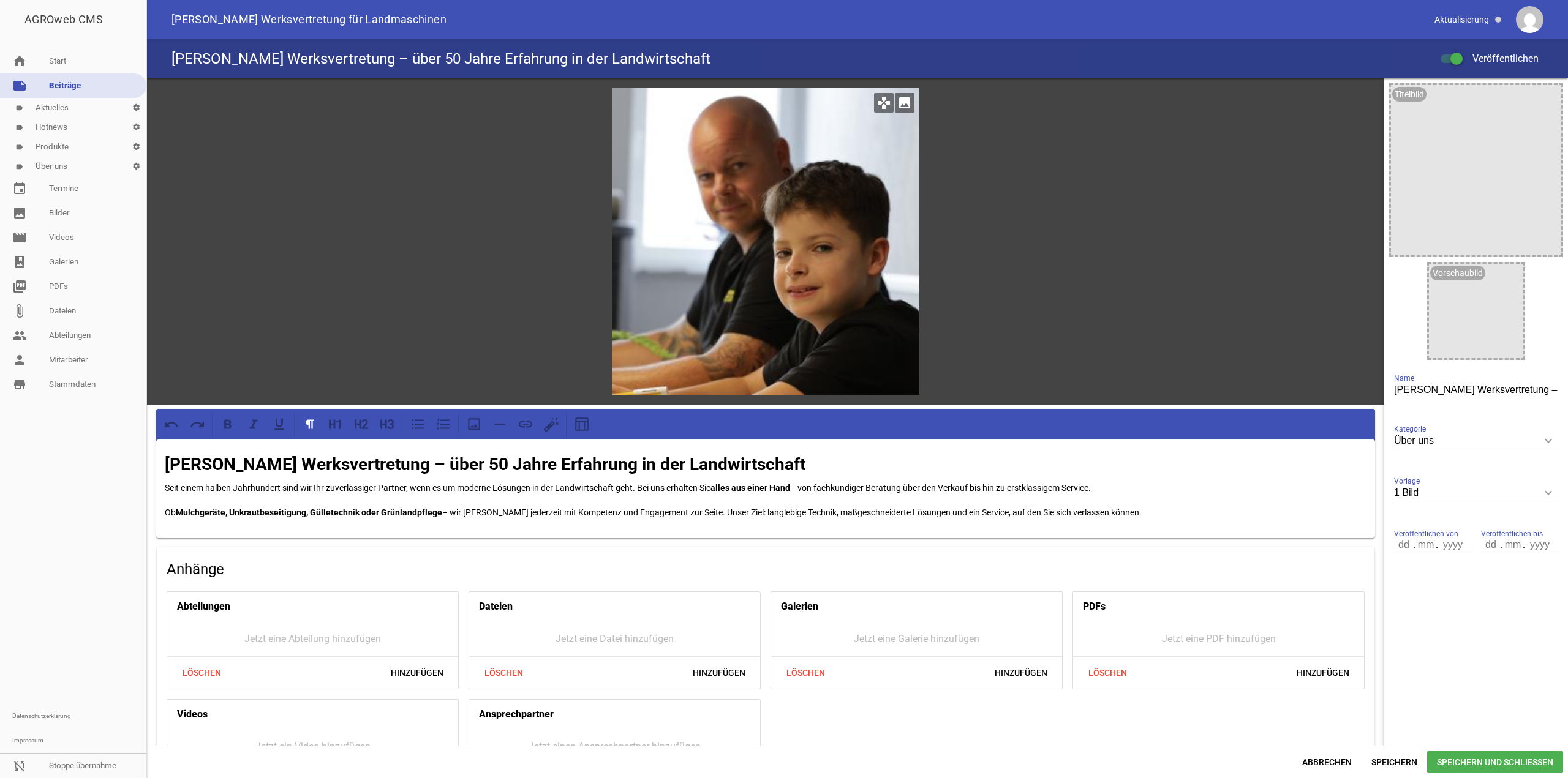
click at [882, 106] on icon "games" at bounding box center [883, 103] width 20 height 20
drag, startPoint x: 882, startPoint y: 106, endPoint x: 1138, endPoint y: 157, distance: 261.0
click at [1071, 127] on div "games image" at bounding box center [765, 241] width 1237 height 326
click at [874, 99] on icon "games" at bounding box center [883, 103] width 20 height 20
click at [876, 100] on icon "games" at bounding box center [883, 103] width 20 height 20
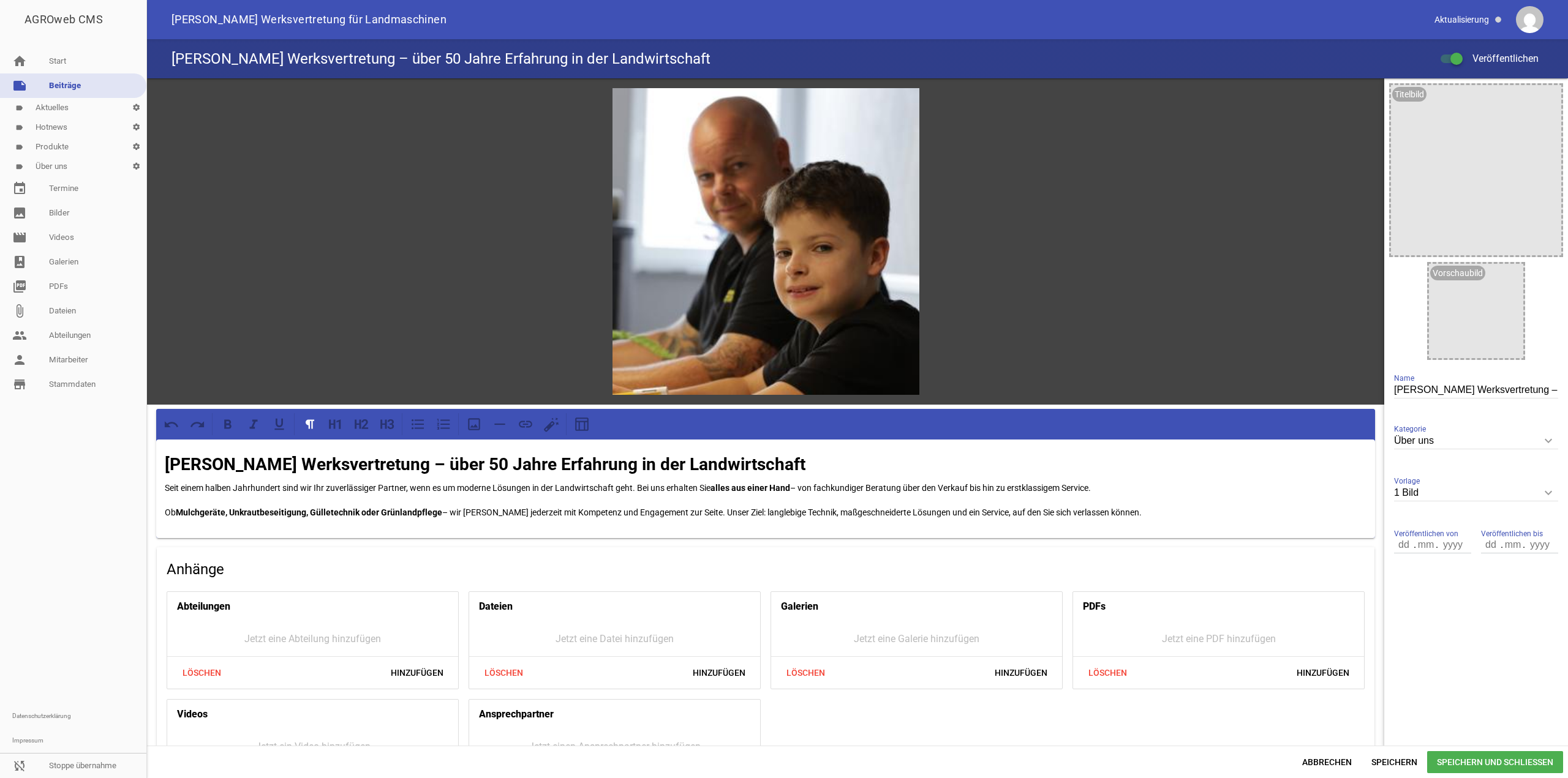
click at [1460, 485] on div "1 Bild keyboard_arrow_down Vorlage Nur Text 1 Bild 3 Bilder 5 Bilder" at bounding box center [1476, 493] width 164 height 42
click at [1462, 492] on input "1 Bild" at bounding box center [1476, 493] width 164 height 17
click at [1291, 754] on div at bounding box center [722, 762] width 1141 height 22
click at [1321, 752] on span "Abbrechen" at bounding box center [1326, 762] width 69 height 22
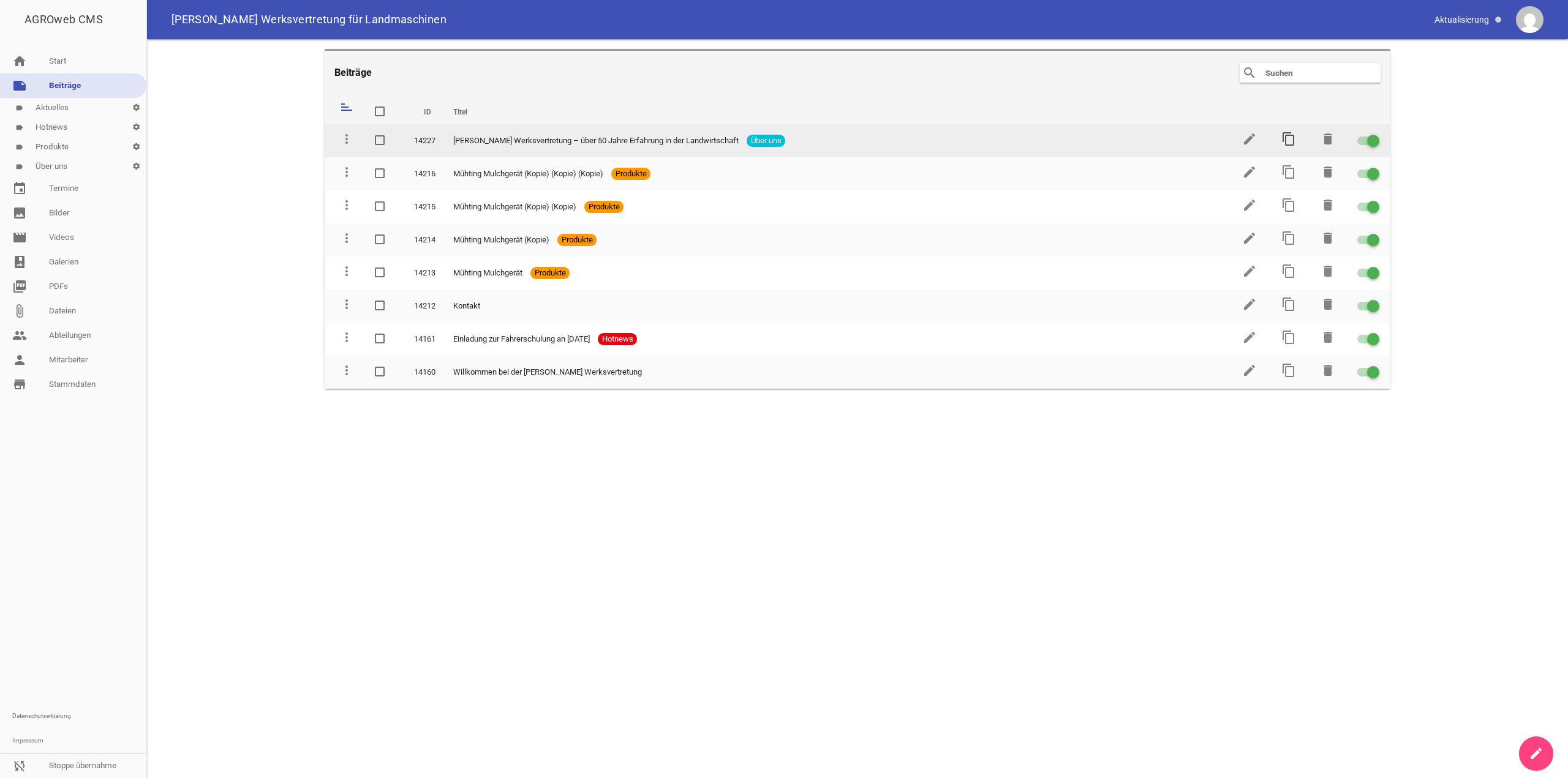
click at [1287, 134] on icon "content_copy" at bounding box center [1289, 140] width 15 height 15
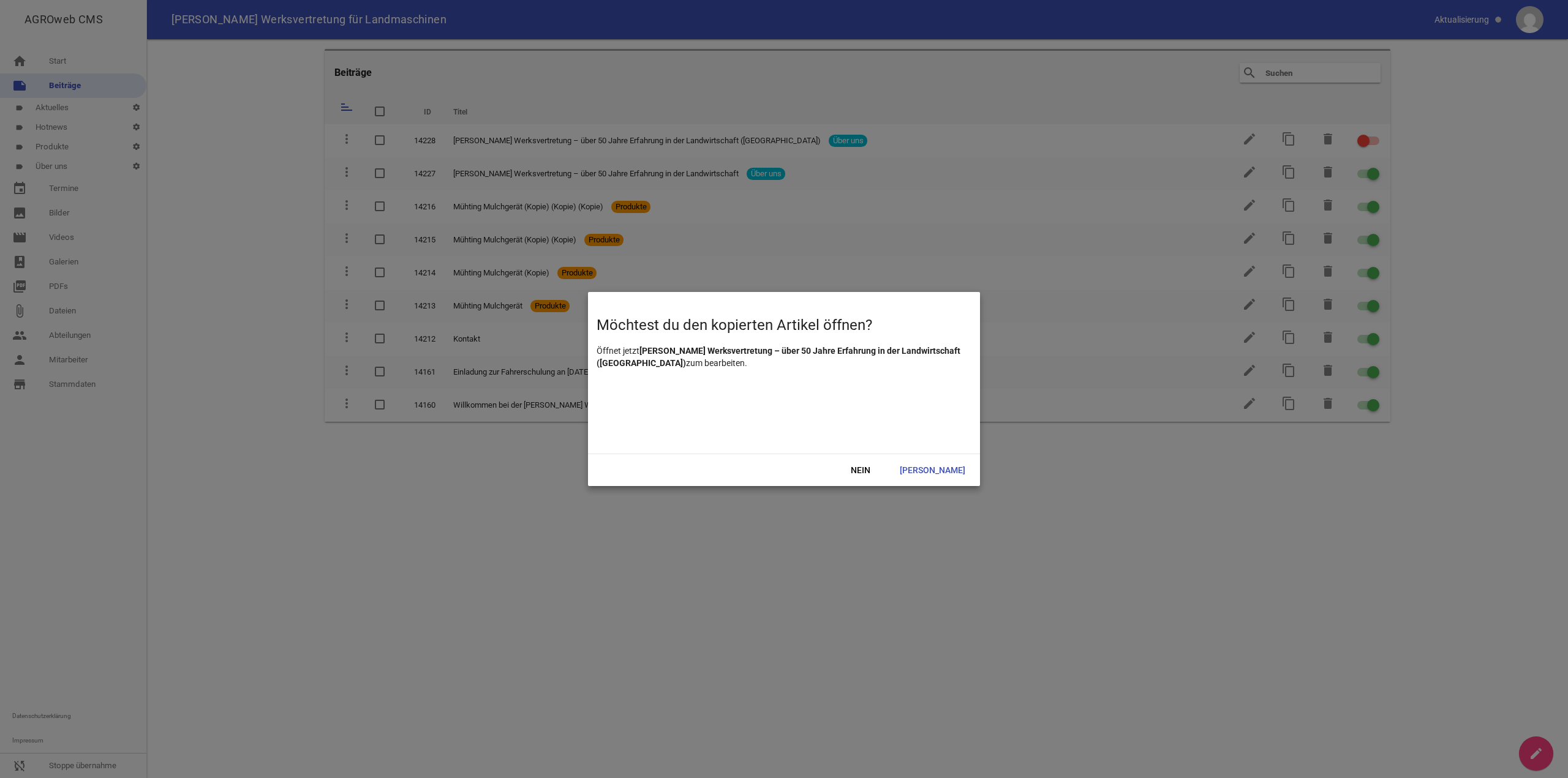
click at [939, 457] on div "Nein Ja" at bounding box center [783, 470] width 392 height 32
click at [942, 461] on div "Nein Ja" at bounding box center [783, 470] width 392 height 32
click at [951, 473] on span "Ja" at bounding box center [932, 470] width 85 height 22
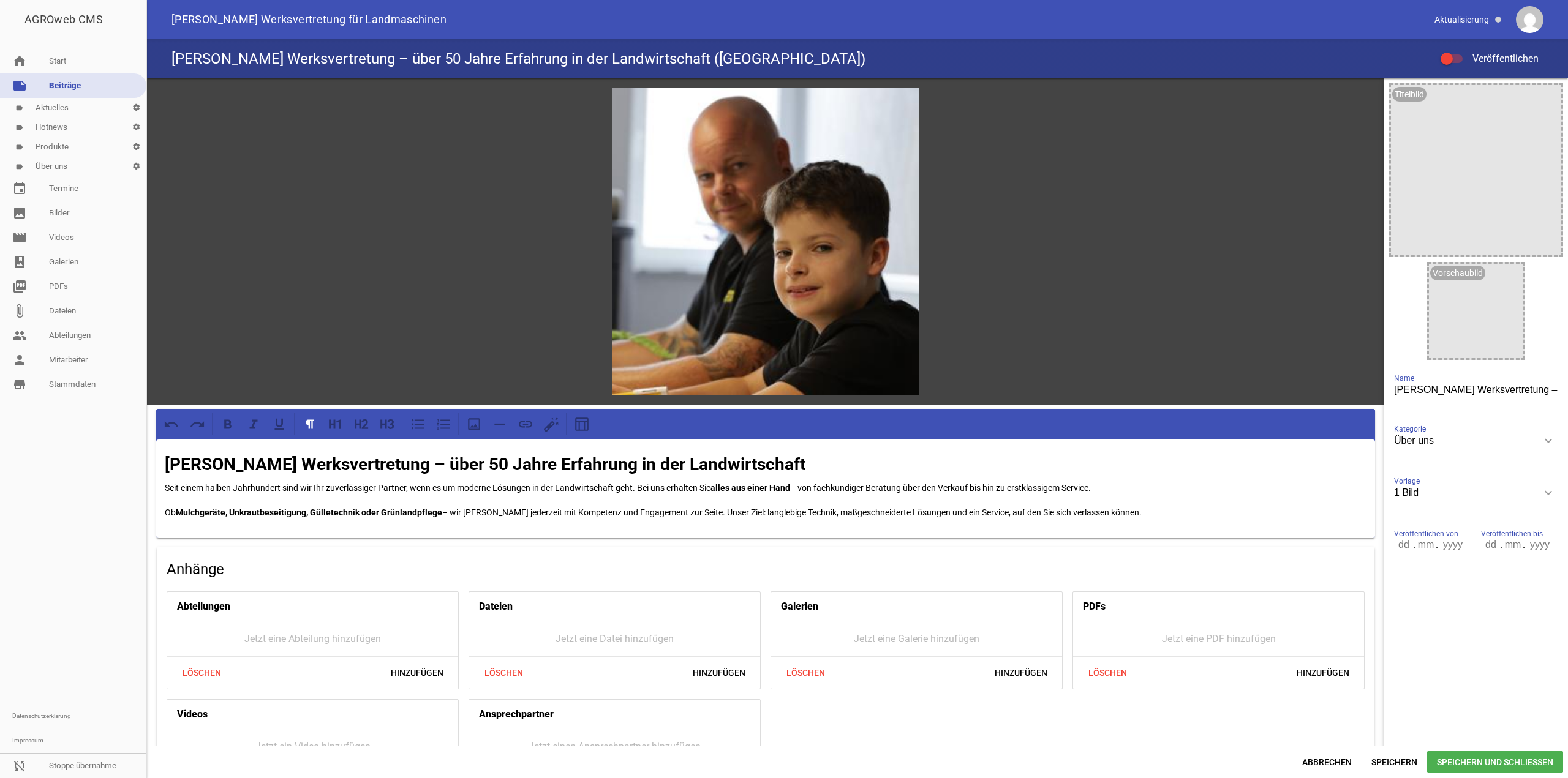
click at [1450, 54] on div at bounding box center [1446, 58] width 12 height 12
click at [1458, 52] on input "Veröffentlichen" at bounding box center [1458, 52] width 0 height 0
drag, startPoint x: 1454, startPoint y: 477, endPoint x: 1455, endPoint y: 491, distance: 14.0
click at [1454, 478] on div "1 Bild keyboard_arrow_down Vorlage Nur Text 1 Bild 3 Bilder 5 Bilder" at bounding box center [1476, 493] width 164 height 42
click at [1457, 497] on input "1 Bild" at bounding box center [1476, 493] width 164 height 17
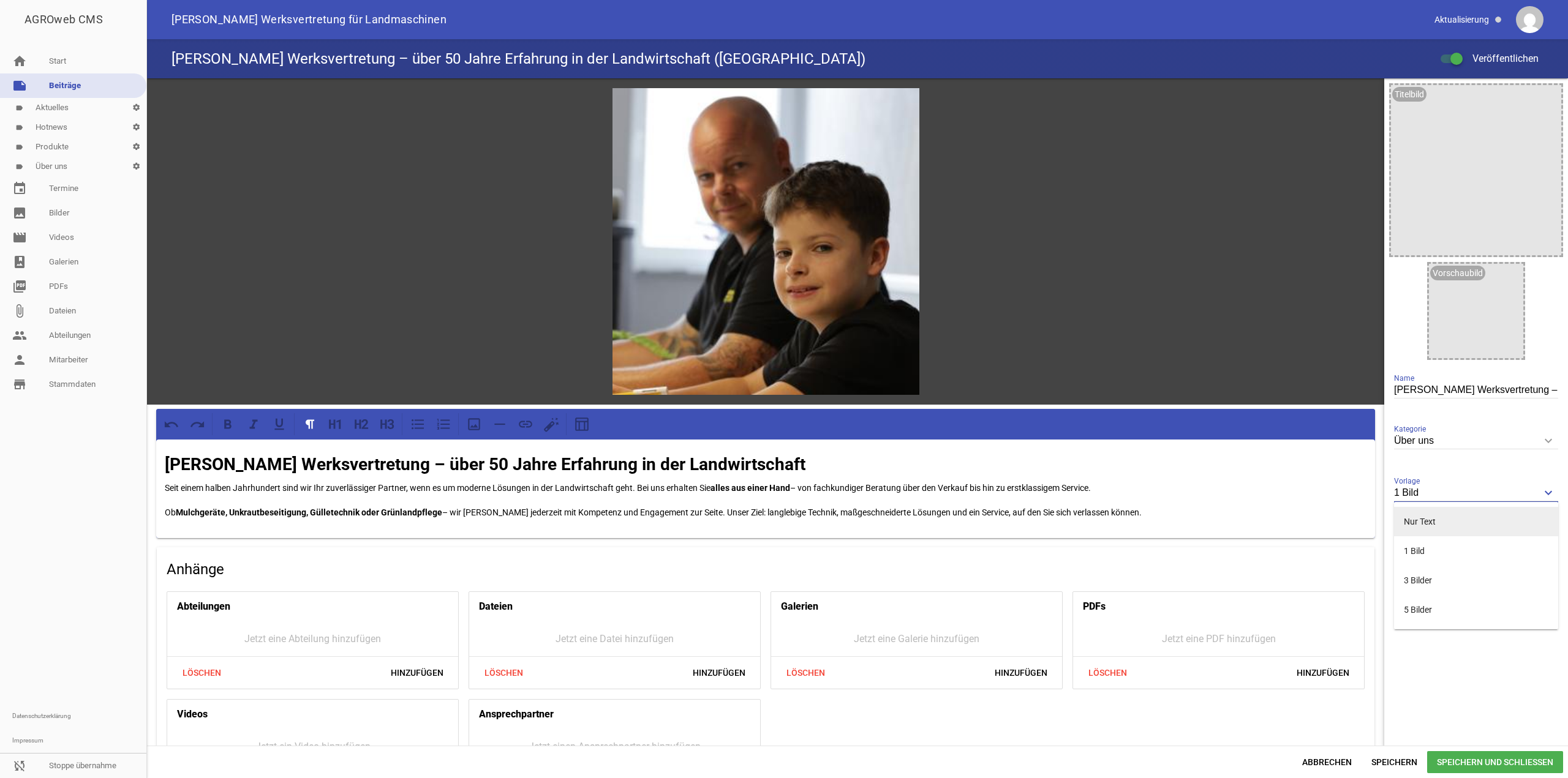
click at [1443, 520] on li "Nur Text" at bounding box center [1476, 521] width 164 height 29
type input "Nur Text"
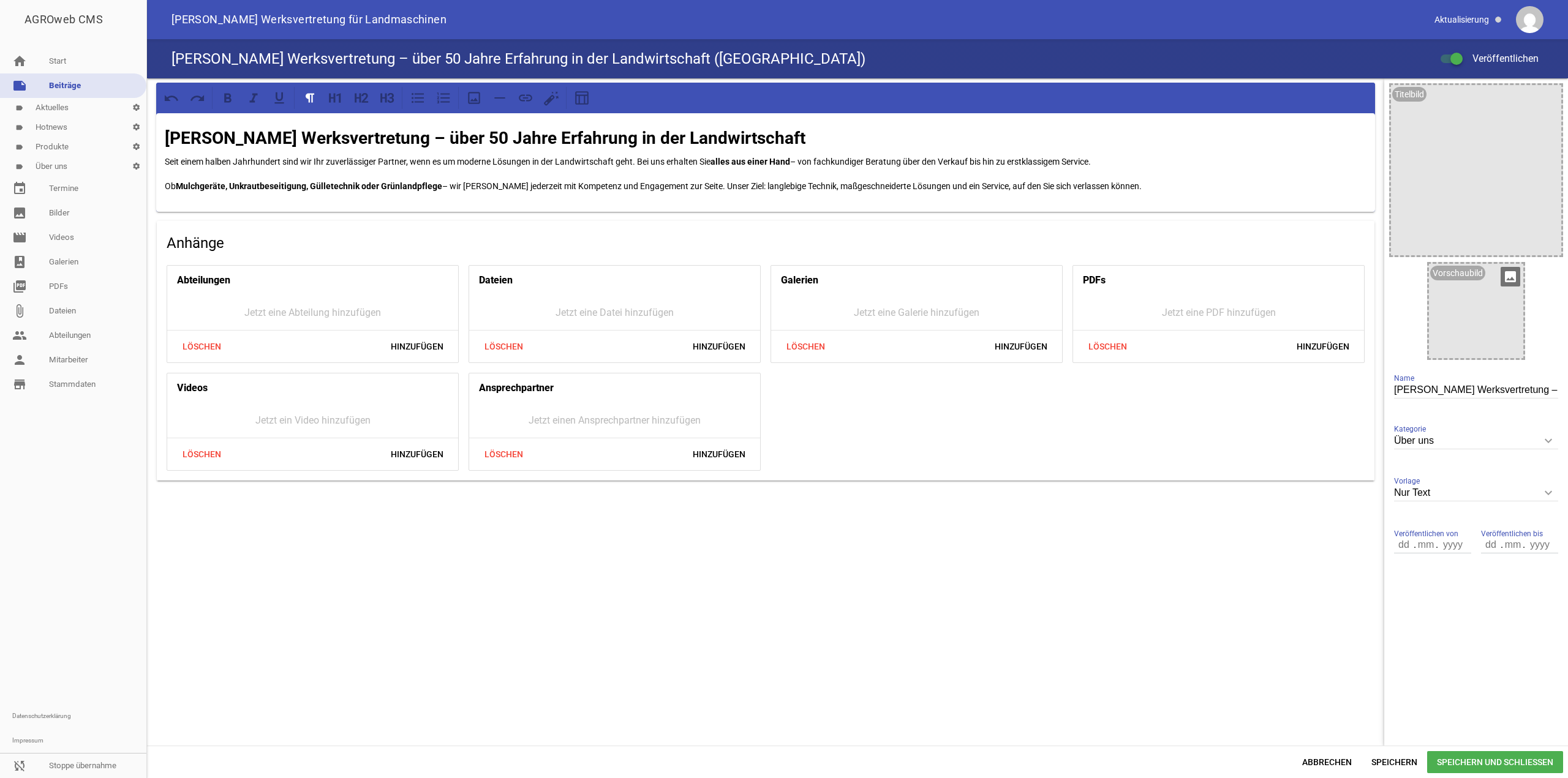
click at [1512, 286] on icon "image" at bounding box center [1510, 276] width 20 height 20
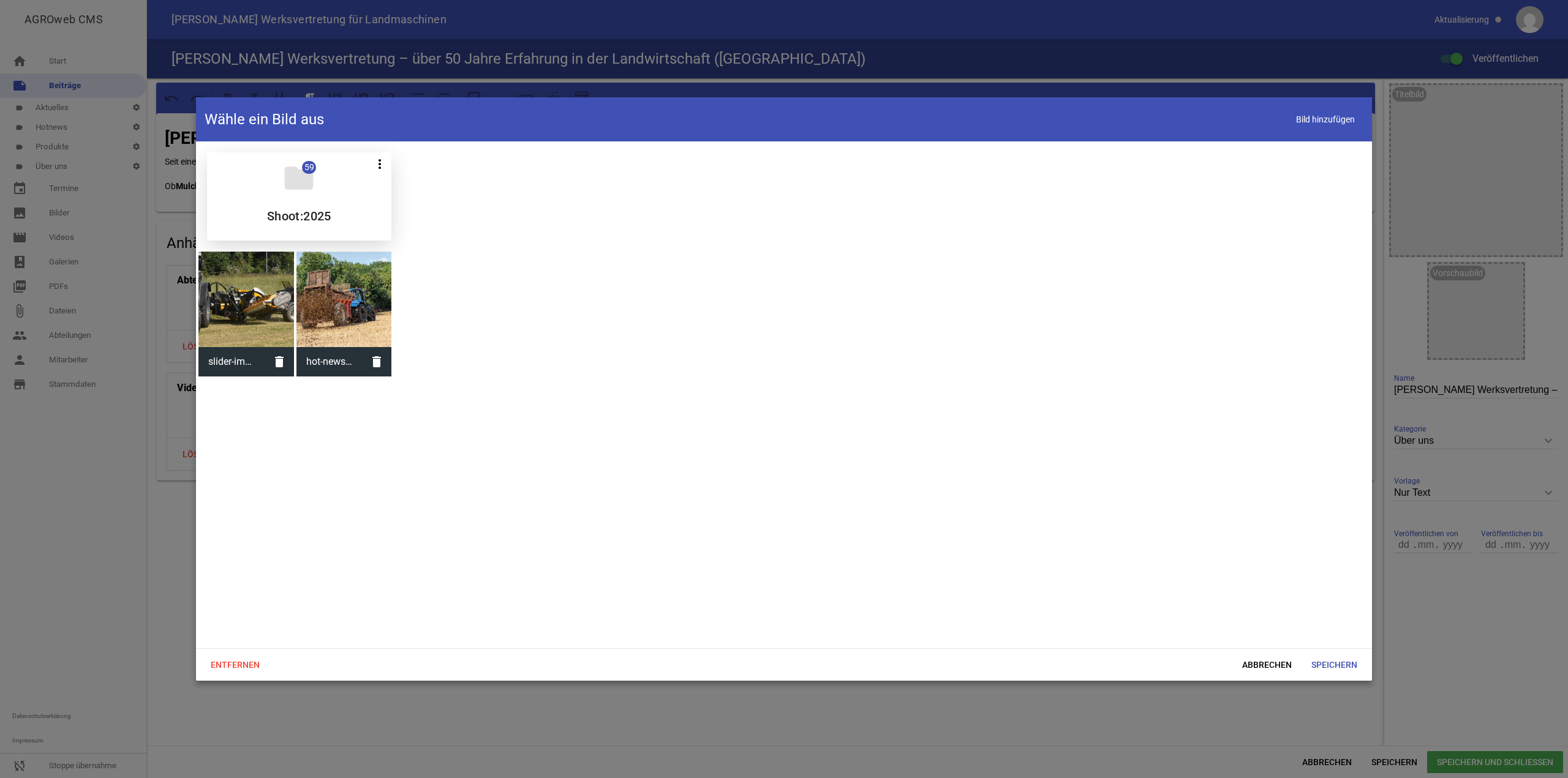
click at [284, 219] on h5 "Shoot:2025" at bounding box center [299, 216] width 64 height 12
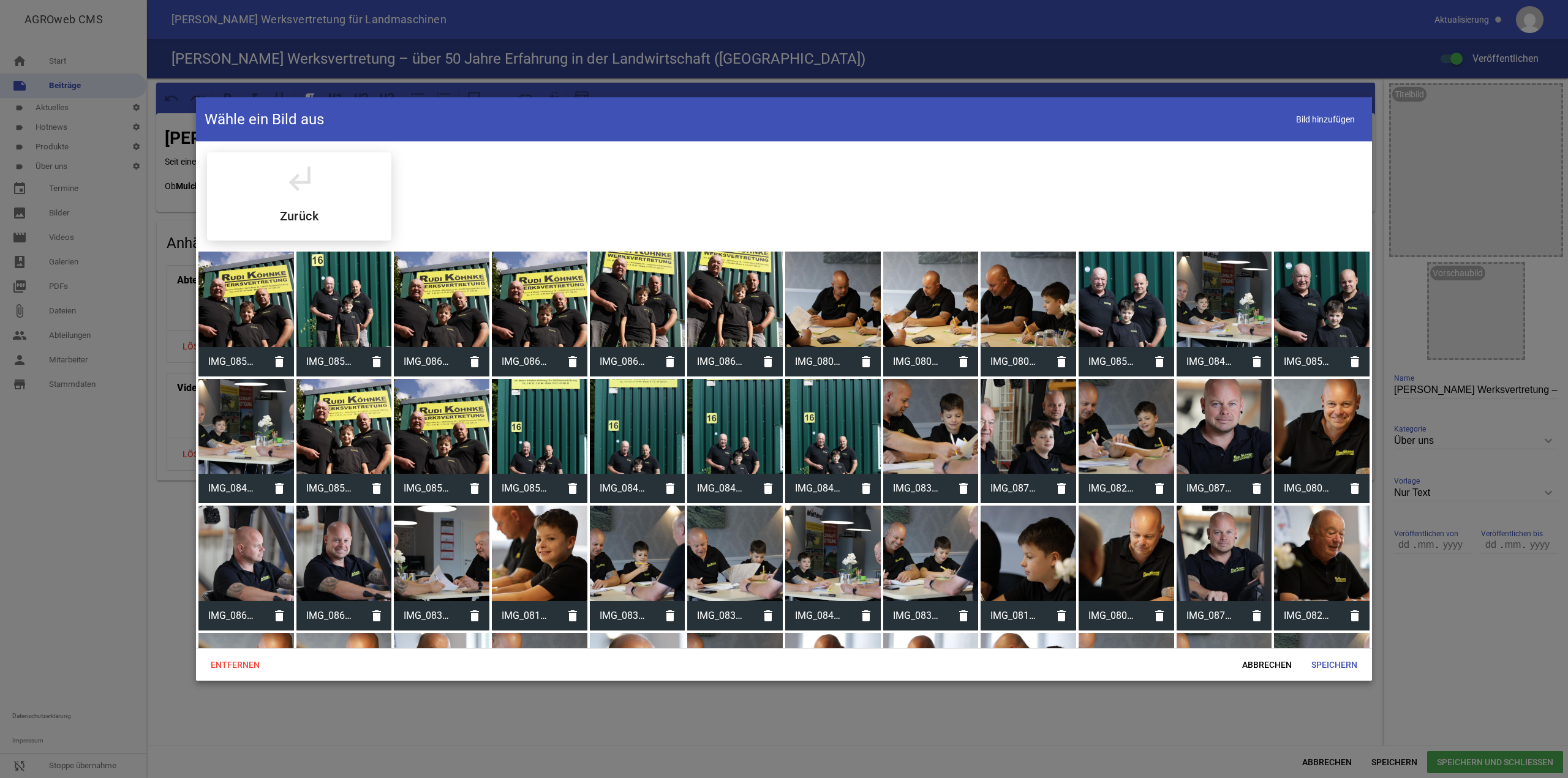
click at [530, 556] on div at bounding box center [539, 553] width 95 height 95
click at [1347, 670] on span "Speichern" at bounding box center [1334, 664] width 65 height 22
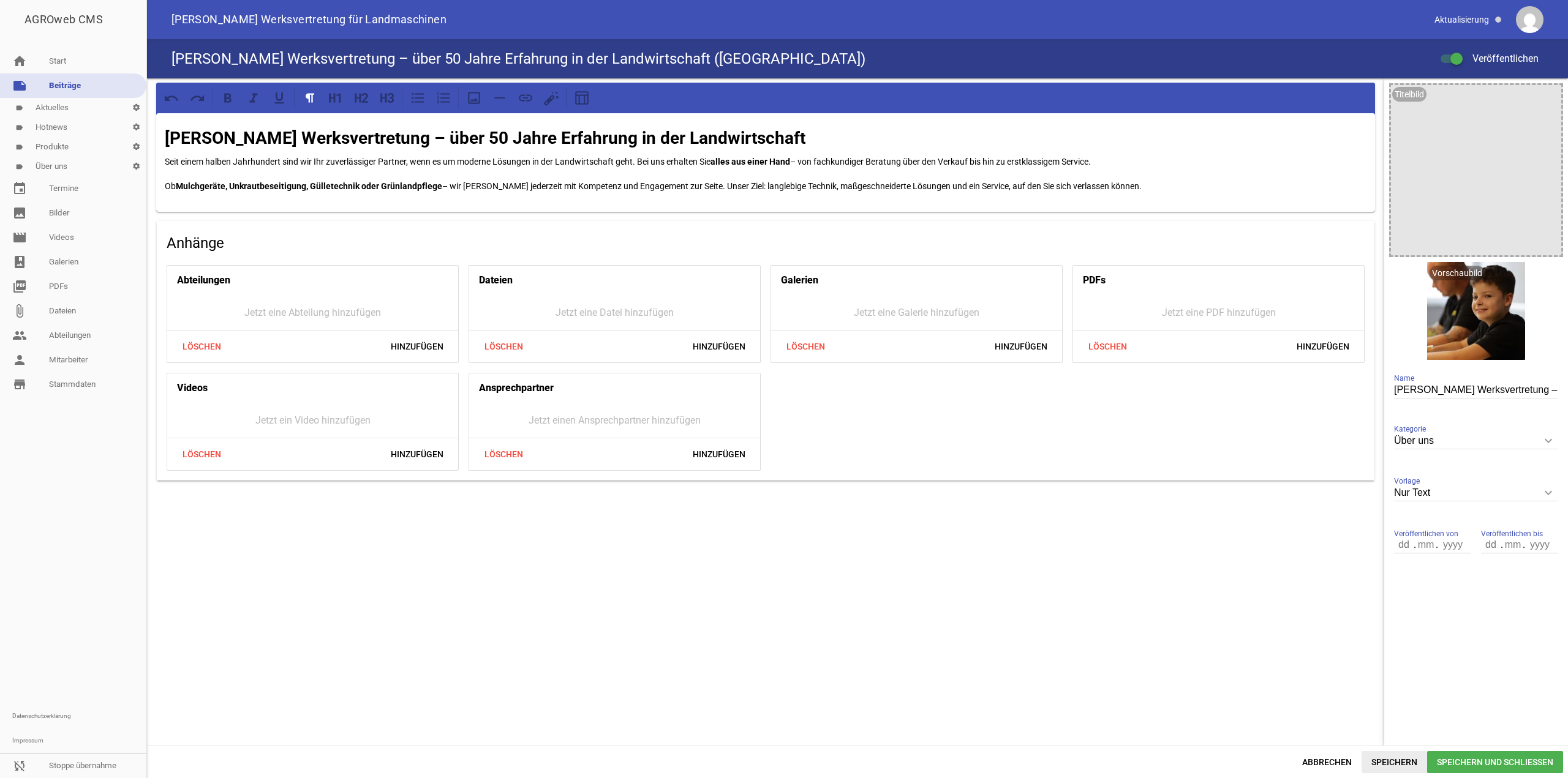
click at [1394, 761] on span "Speichern" at bounding box center [1393, 762] width 65 height 22
click at [1343, 762] on span "Abbrechen" at bounding box center [1326, 762] width 69 height 22
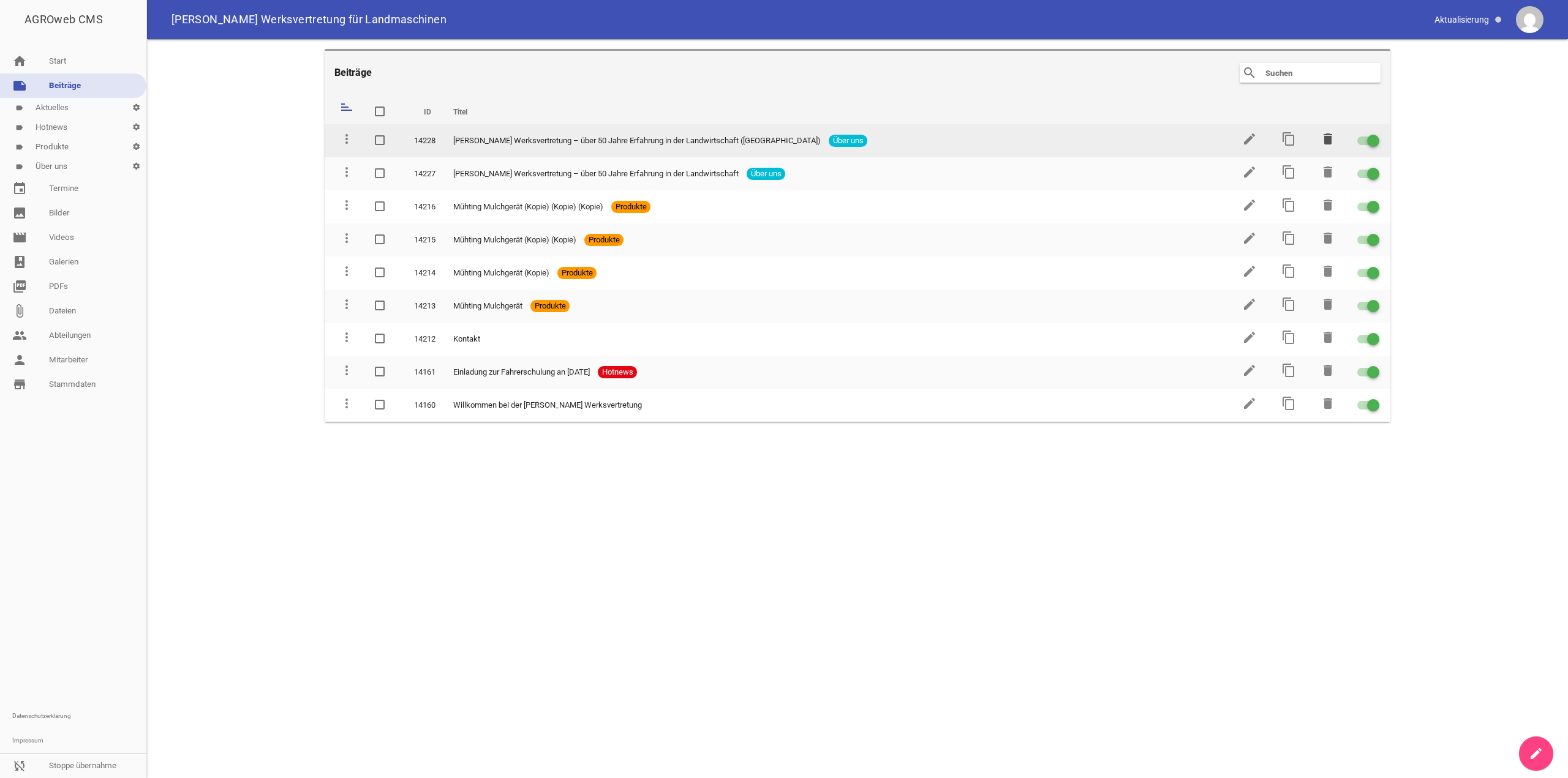
click at [1325, 134] on icon "delete" at bounding box center [1328, 140] width 15 height 15
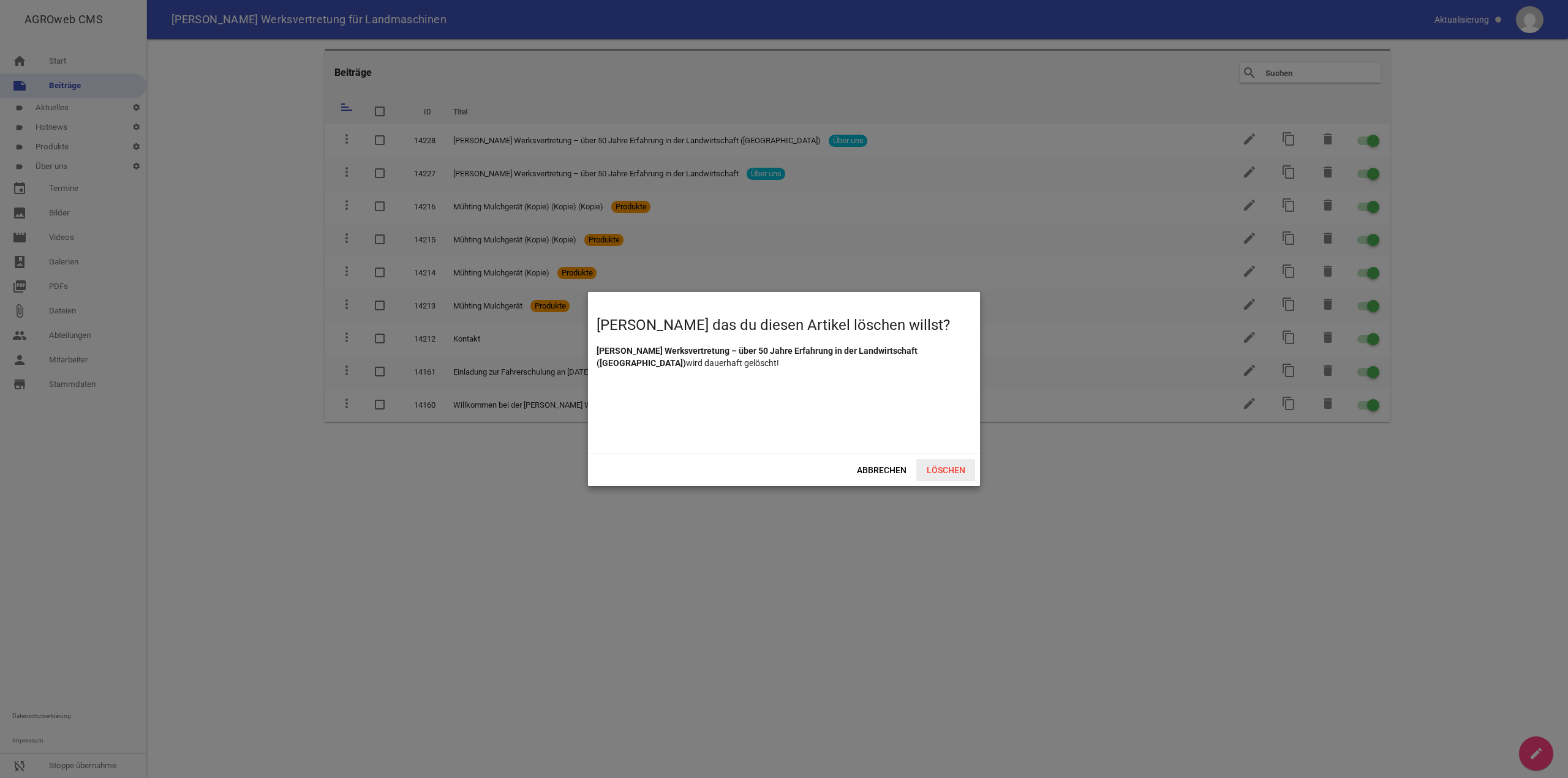
click at [970, 472] on span "Löschen" at bounding box center [945, 470] width 58 height 22
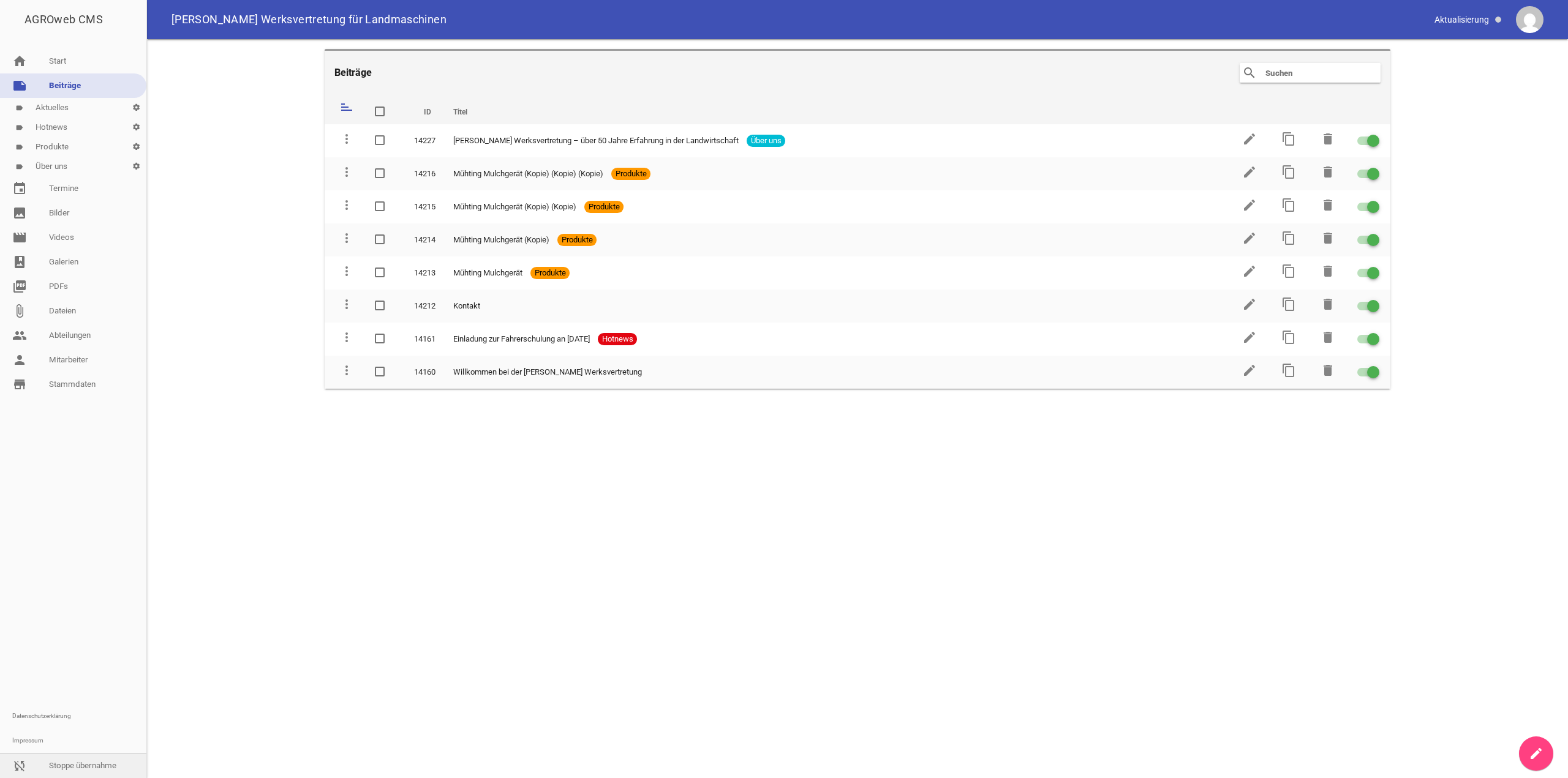
click at [24, 763] on icon "sync_disabled" at bounding box center [20, 766] width 15 height 15
click at [67, 765] on link "reply Abmelden" at bounding box center [73, 766] width 146 height 25
click at [38, 766] on link "reply Abmelden" at bounding box center [73, 766] width 146 height 25
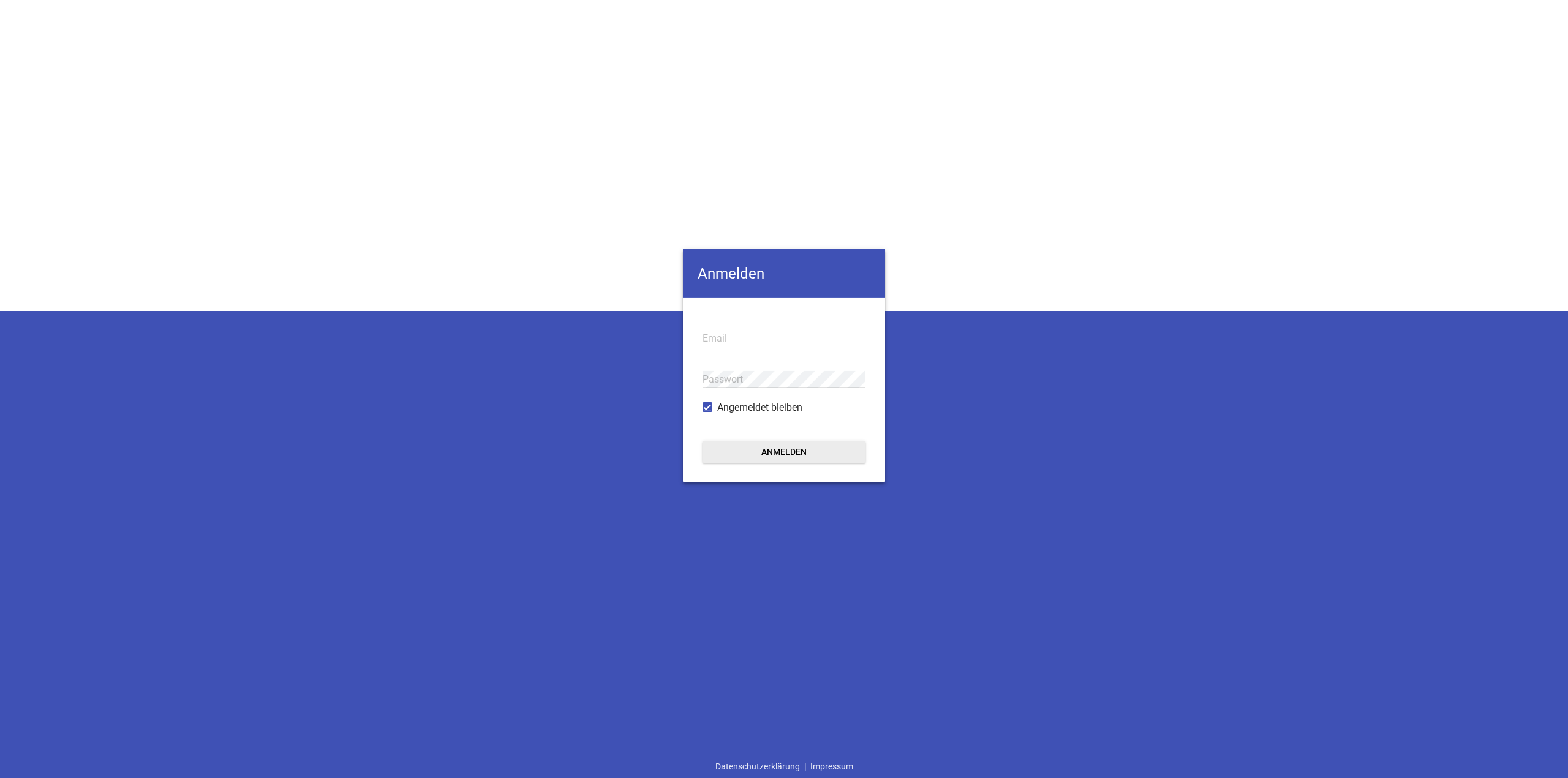
type input "[EMAIL_ADDRESS][DOMAIN_NAME]"
click at [777, 455] on button "Anmelden" at bounding box center [784, 451] width 163 height 22
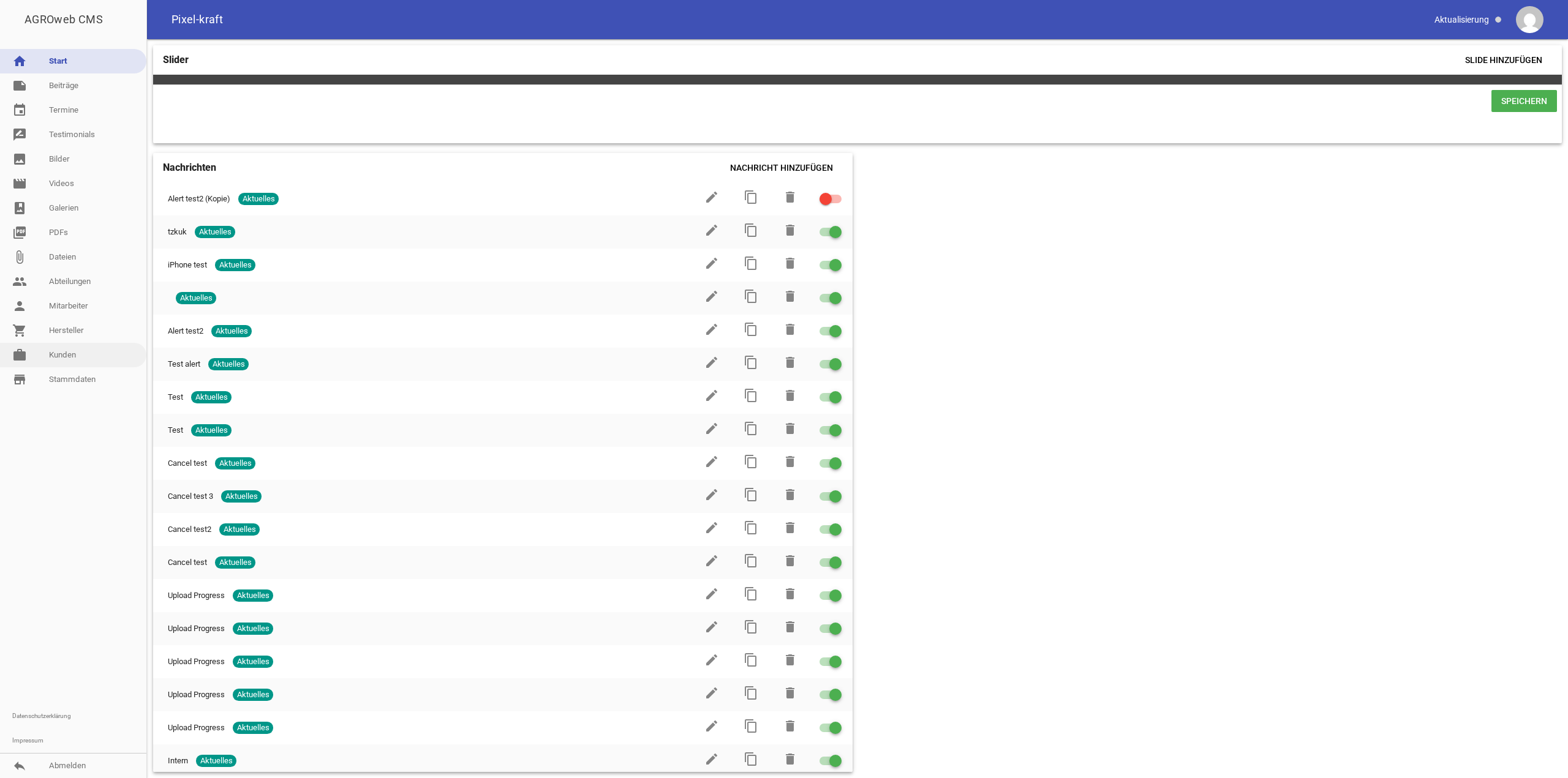
click at [77, 356] on link "work Kunden" at bounding box center [73, 356] width 146 height 25
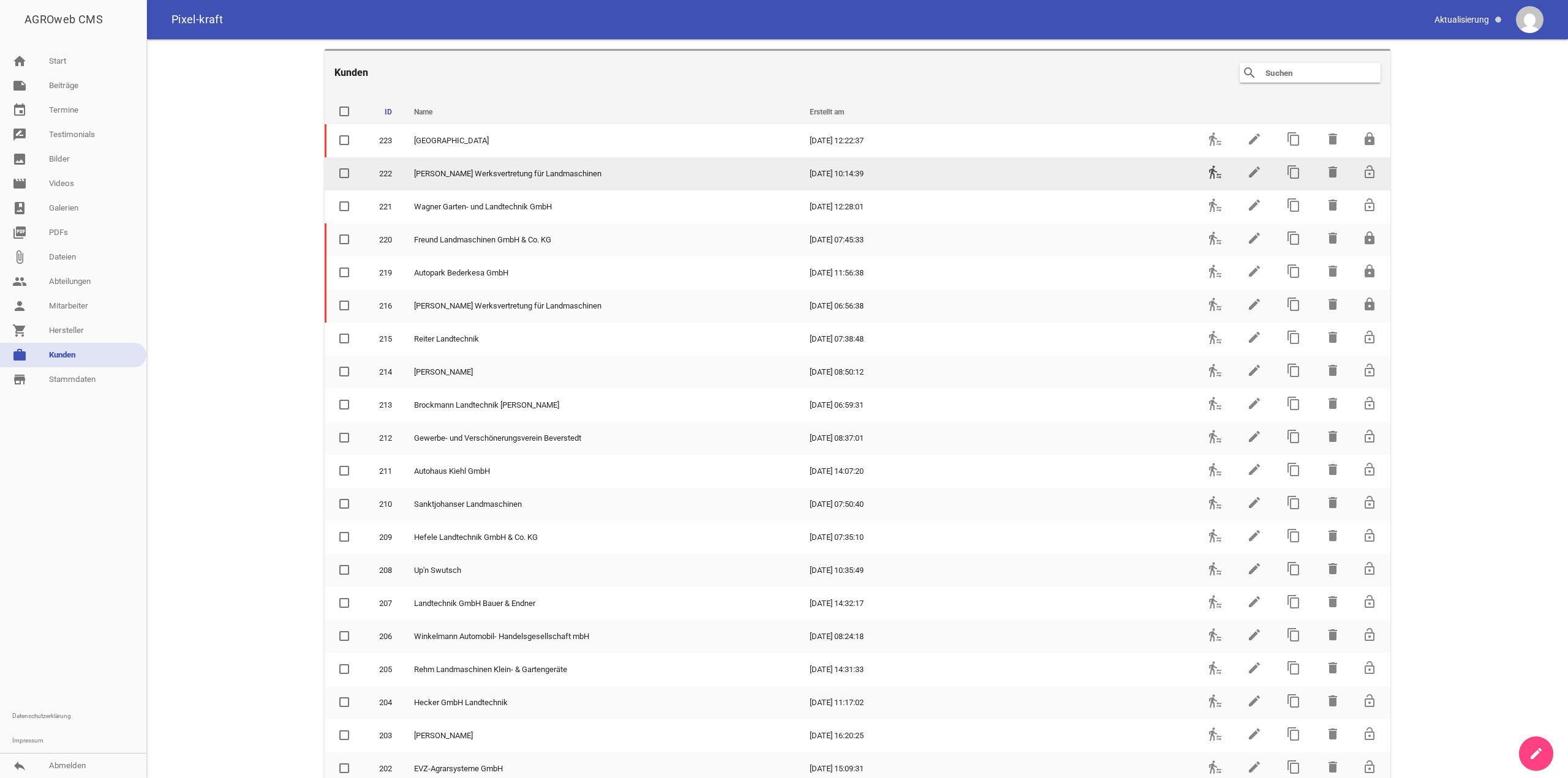
click at [1208, 176] on icon "transfer_within_a_station" at bounding box center [1215, 173] width 15 height 15
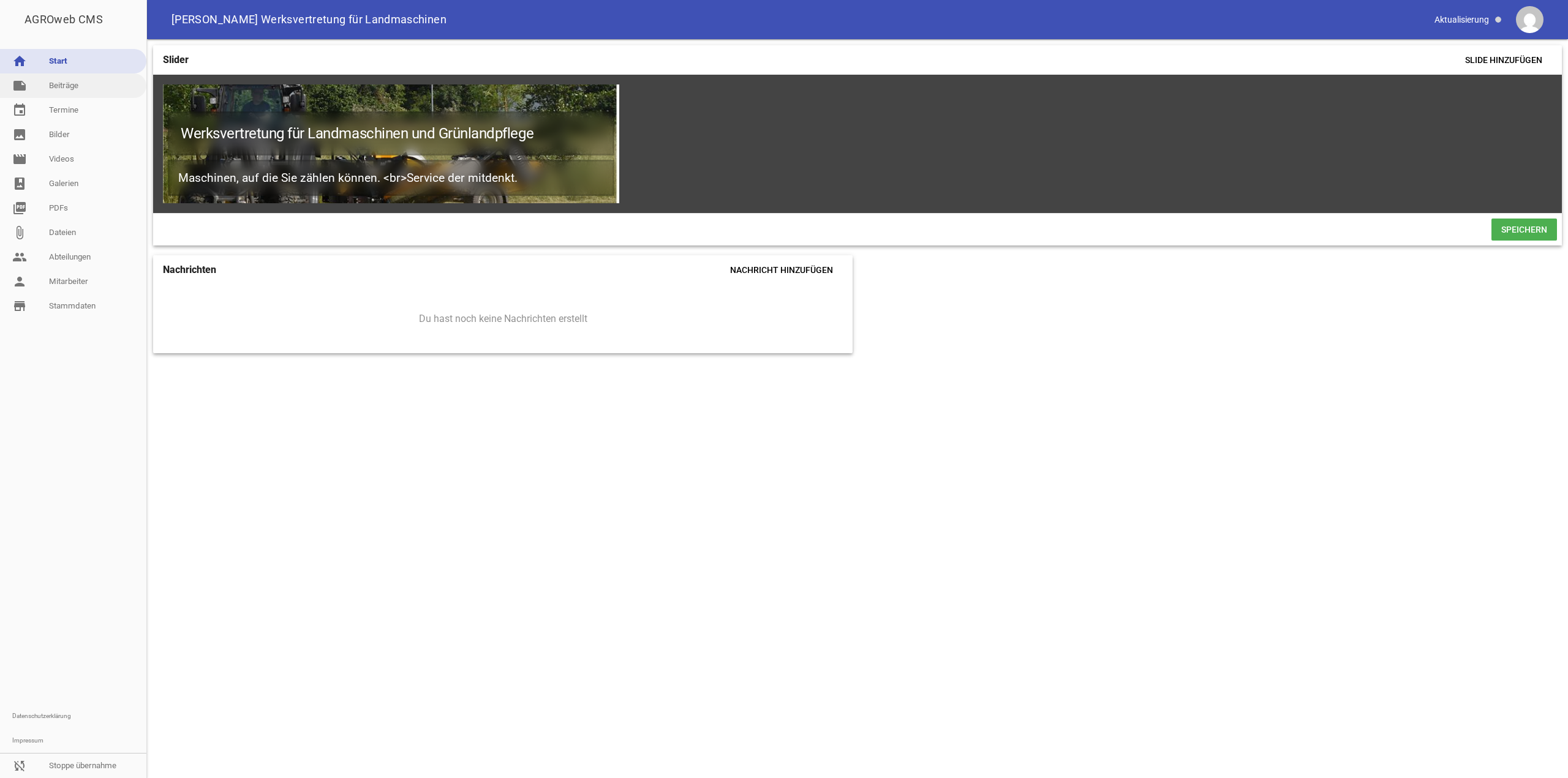
click at [88, 85] on link "note Beiträge" at bounding box center [73, 86] width 146 height 25
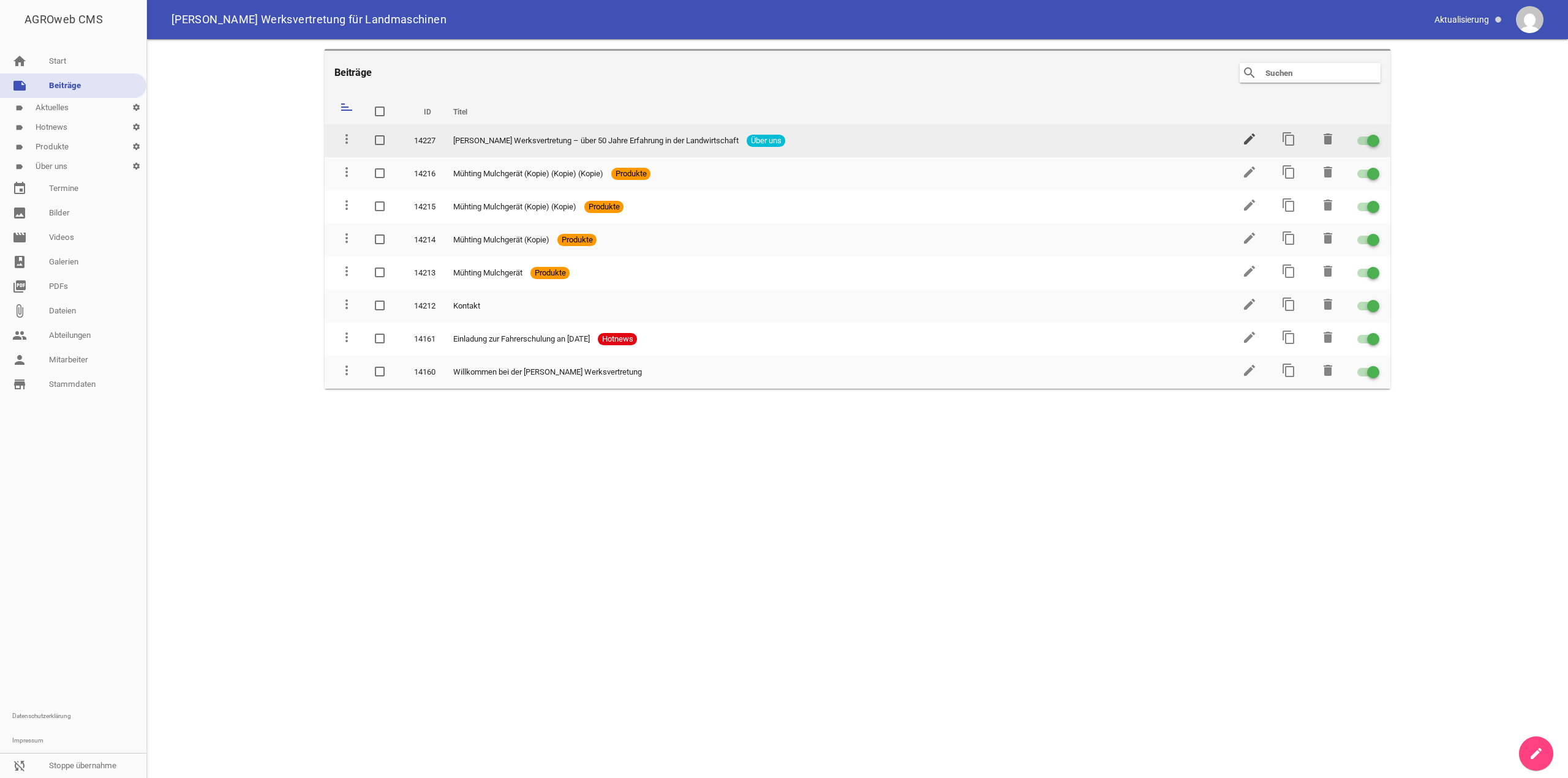
click at [1244, 141] on icon "edit" at bounding box center [1250, 140] width 15 height 15
click at [1248, 141] on icon "edit" at bounding box center [1250, 140] width 15 height 15
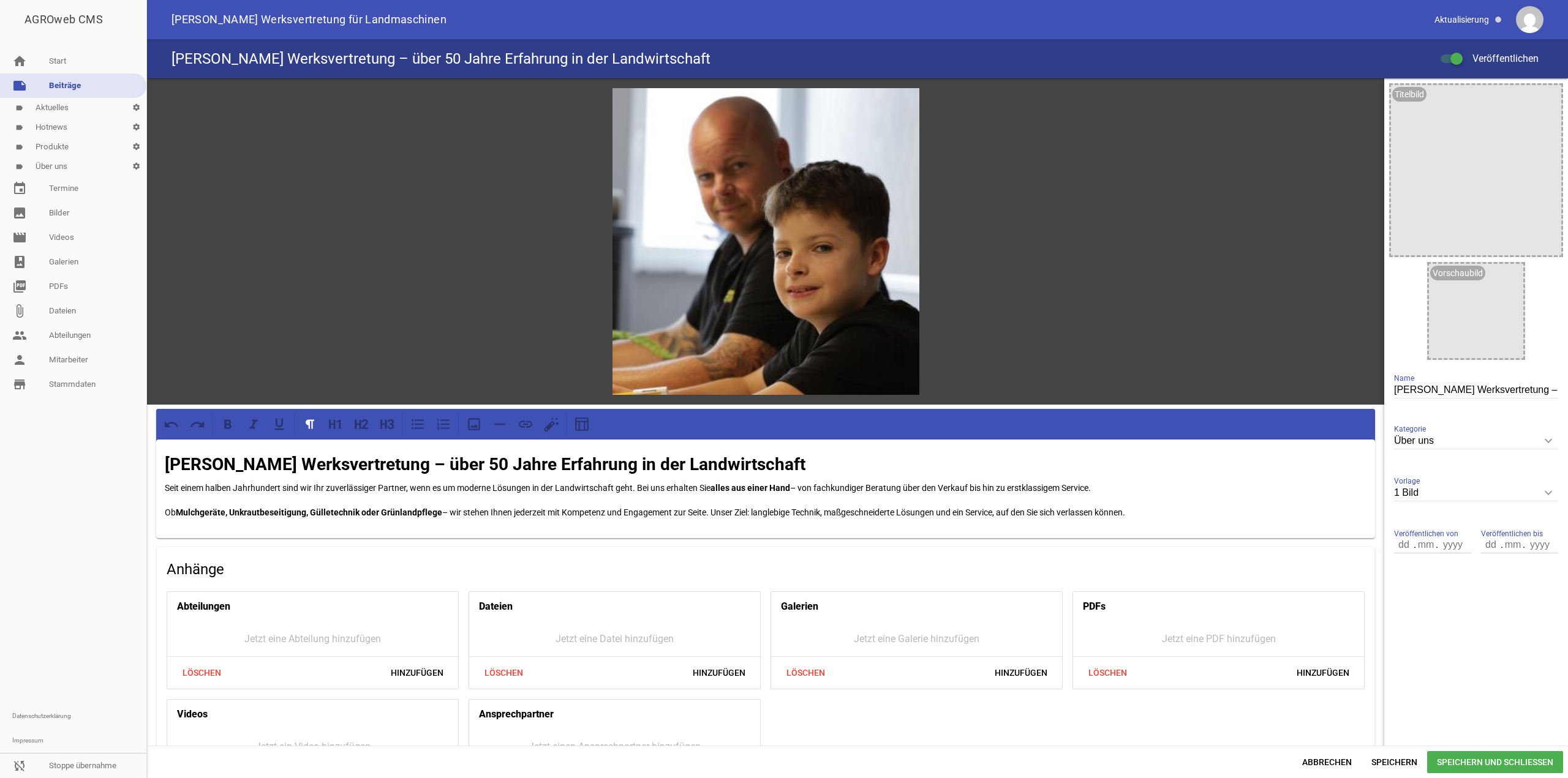
click at [639, 482] on p "Seit einem halben Jahrhundert sind wir Ihr zuverlässiger Partner, wenn es um mo…" at bounding box center [766, 488] width 1202 height 15
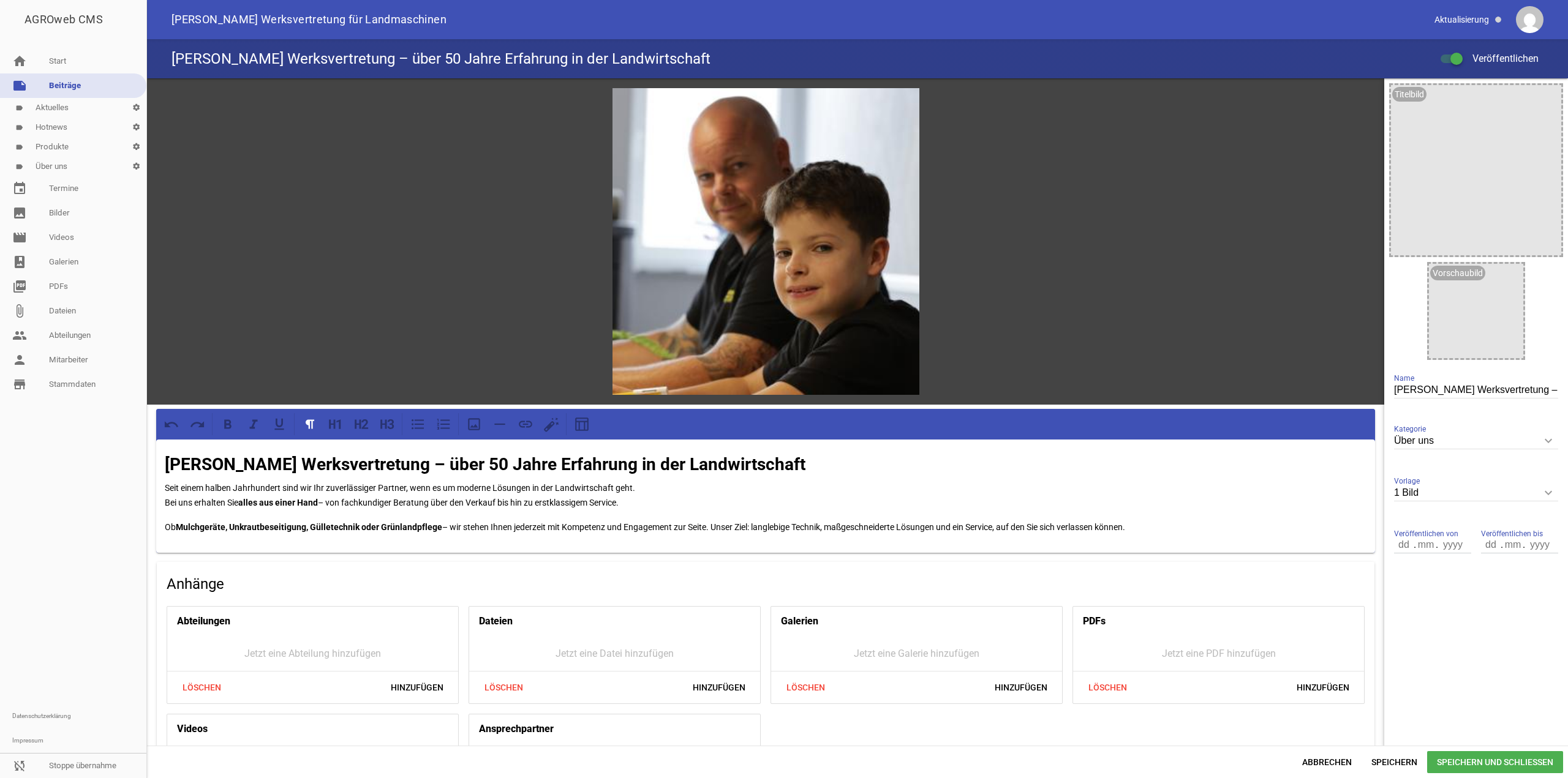
click at [449, 525] on p "Ob Mulchgeräte, Unkrautbeseitigung, Gülletechnik oder Grünlandpflege – wir steh…" at bounding box center [766, 527] width 1202 height 15
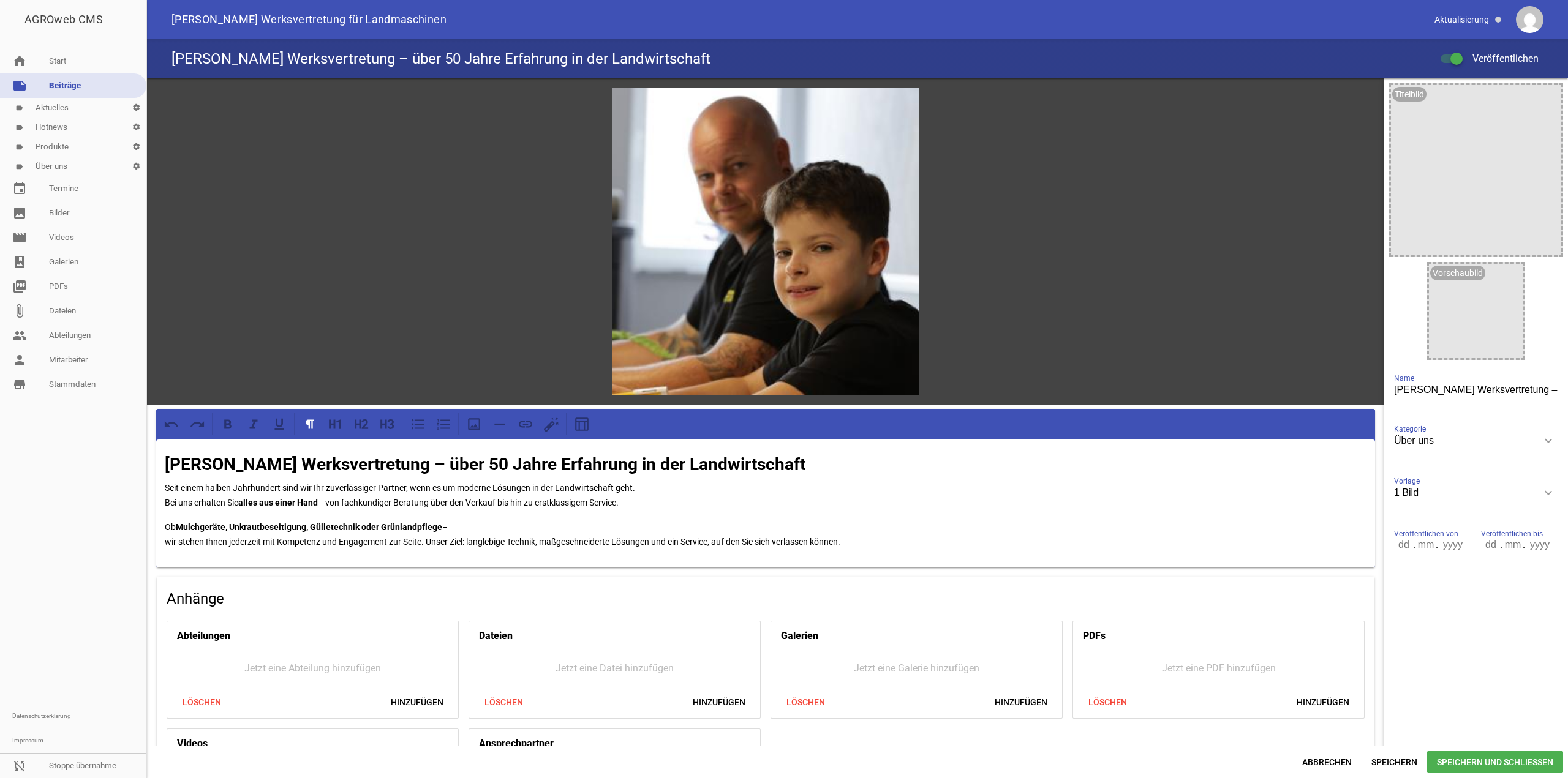
click at [428, 538] on p "Ob Mulchgeräte, Unkrautbeseitigung, Gülletechnik oder Grünlandpflege – wir steh…" at bounding box center [766, 534] width 1202 height 29
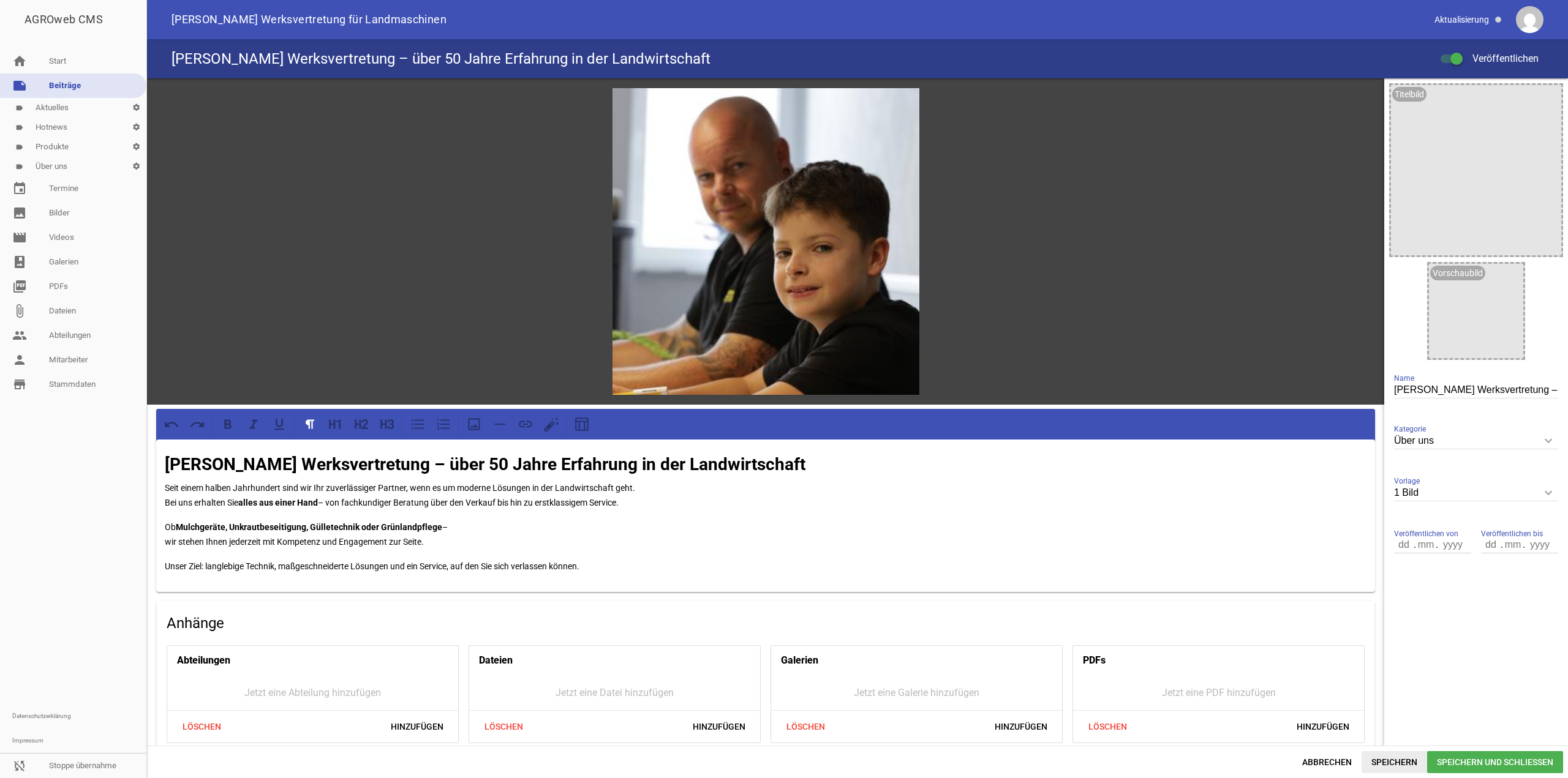
click at [1421, 766] on span "Speichern" at bounding box center [1393, 762] width 65 height 22
click at [1378, 761] on span "Speichern" at bounding box center [1393, 762] width 65 height 22
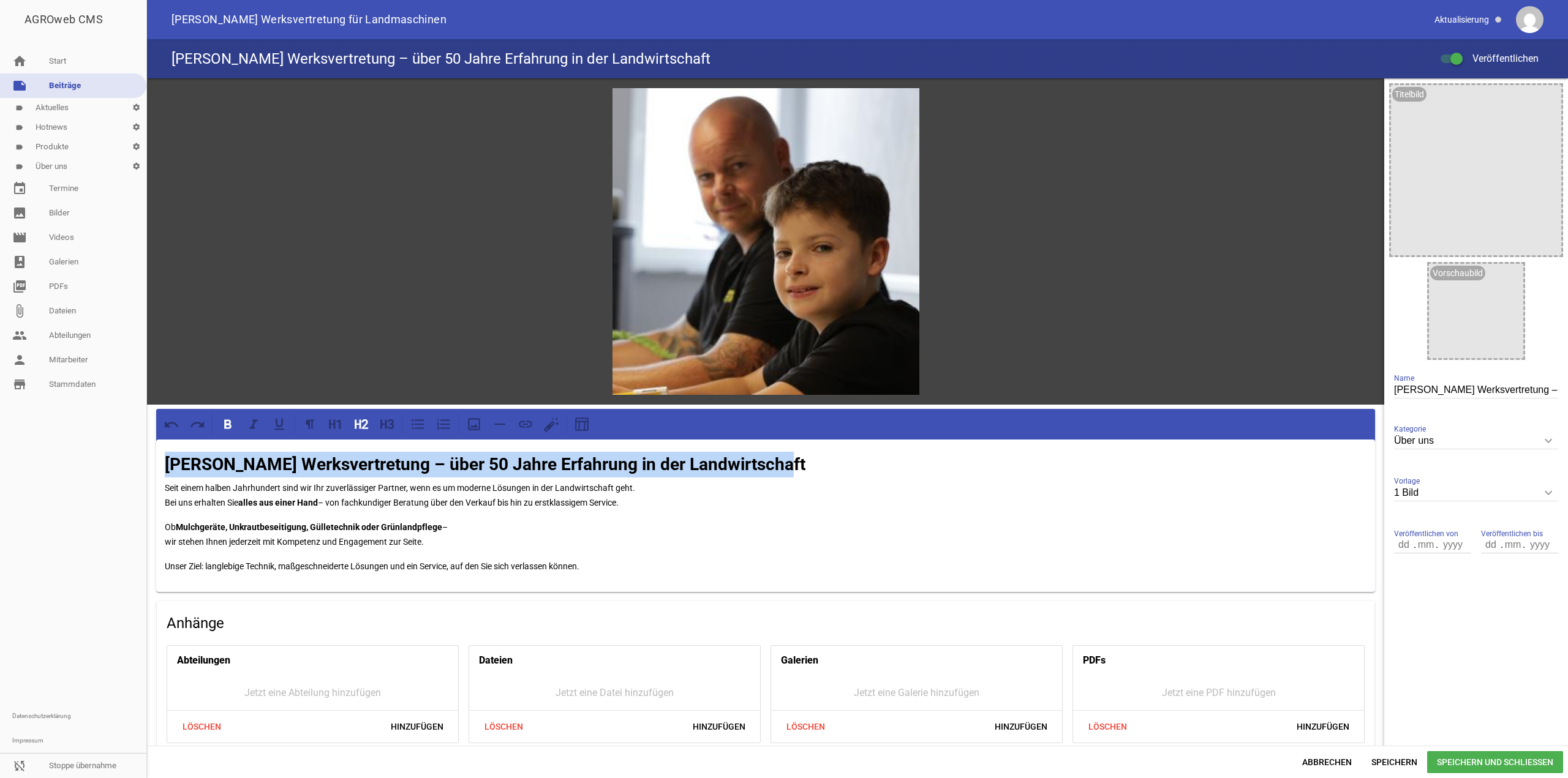
drag, startPoint x: 791, startPoint y: 453, endPoint x: 153, endPoint y: 448, distance: 638.0
click at [153, 448] on div "games image Rudi Köhnke Werksvertretung – über 50 Jahre Erfahrung in der Landwi…" at bounding box center [765, 472] width 1237 height 787
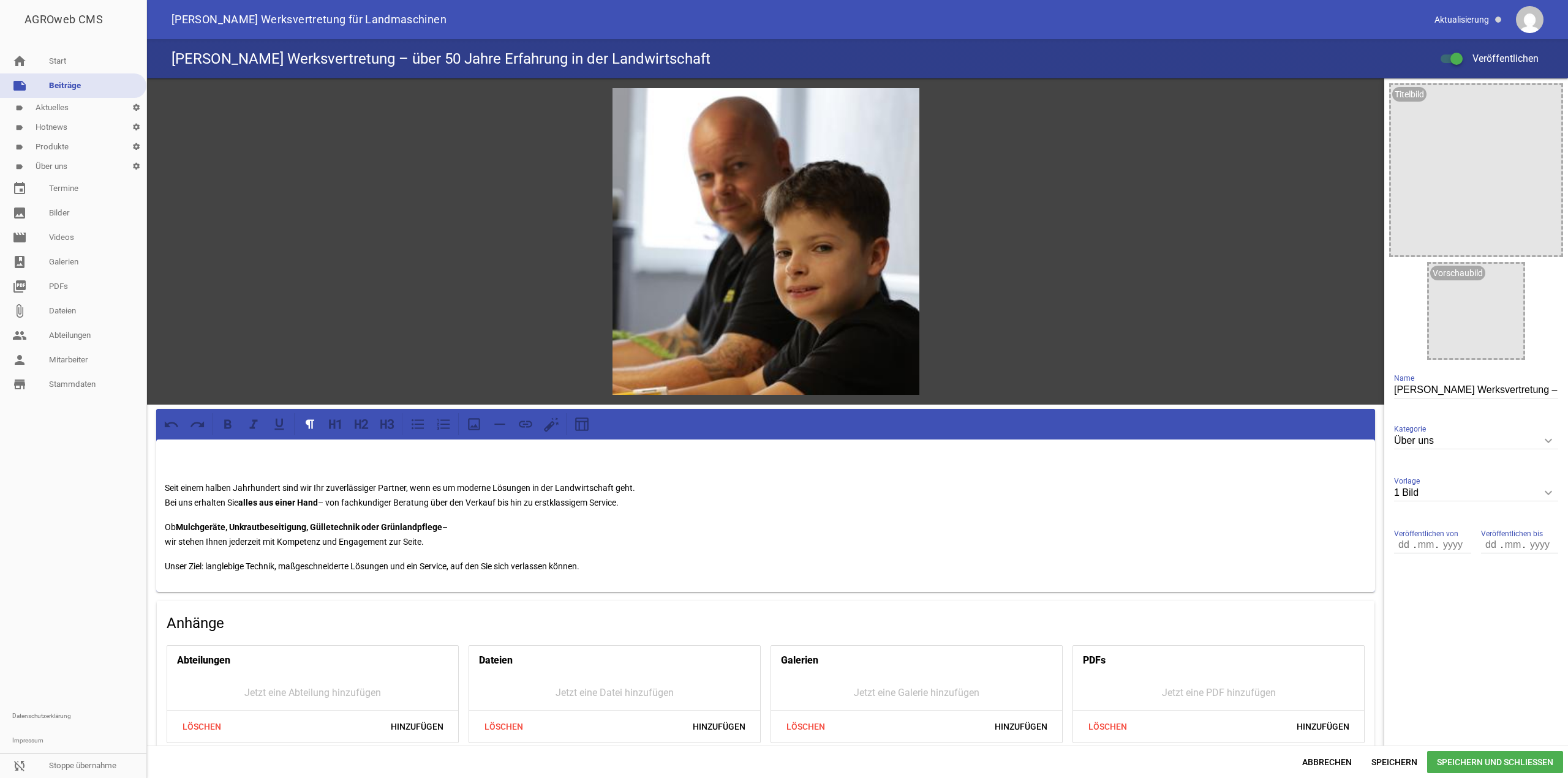
click at [159, 478] on div "Seit einem halben Jahrhundert sind wir Ihr zuverlässiger Partner, wenn es um mo…" at bounding box center [766, 516] width 1219 height 153
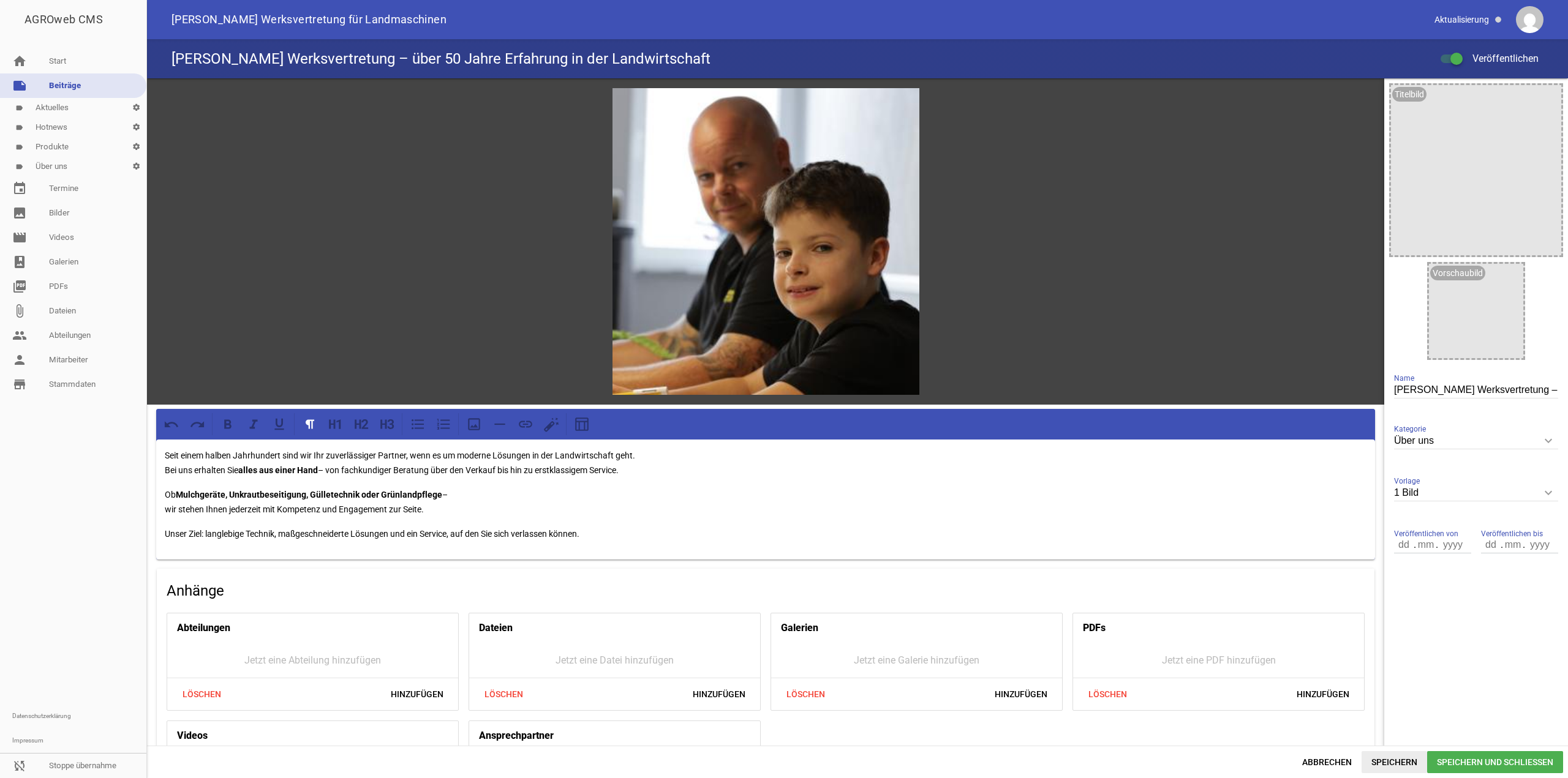
click at [1381, 762] on span "Speichern" at bounding box center [1393, 762] width 65 height 22
click at [164, 508] on div "Seit einem halben Jahrhundert sind wir Ihr zuverlässiger Partner, wenn es um mo…" at bounding box center [766, 499] width 1219 height 120
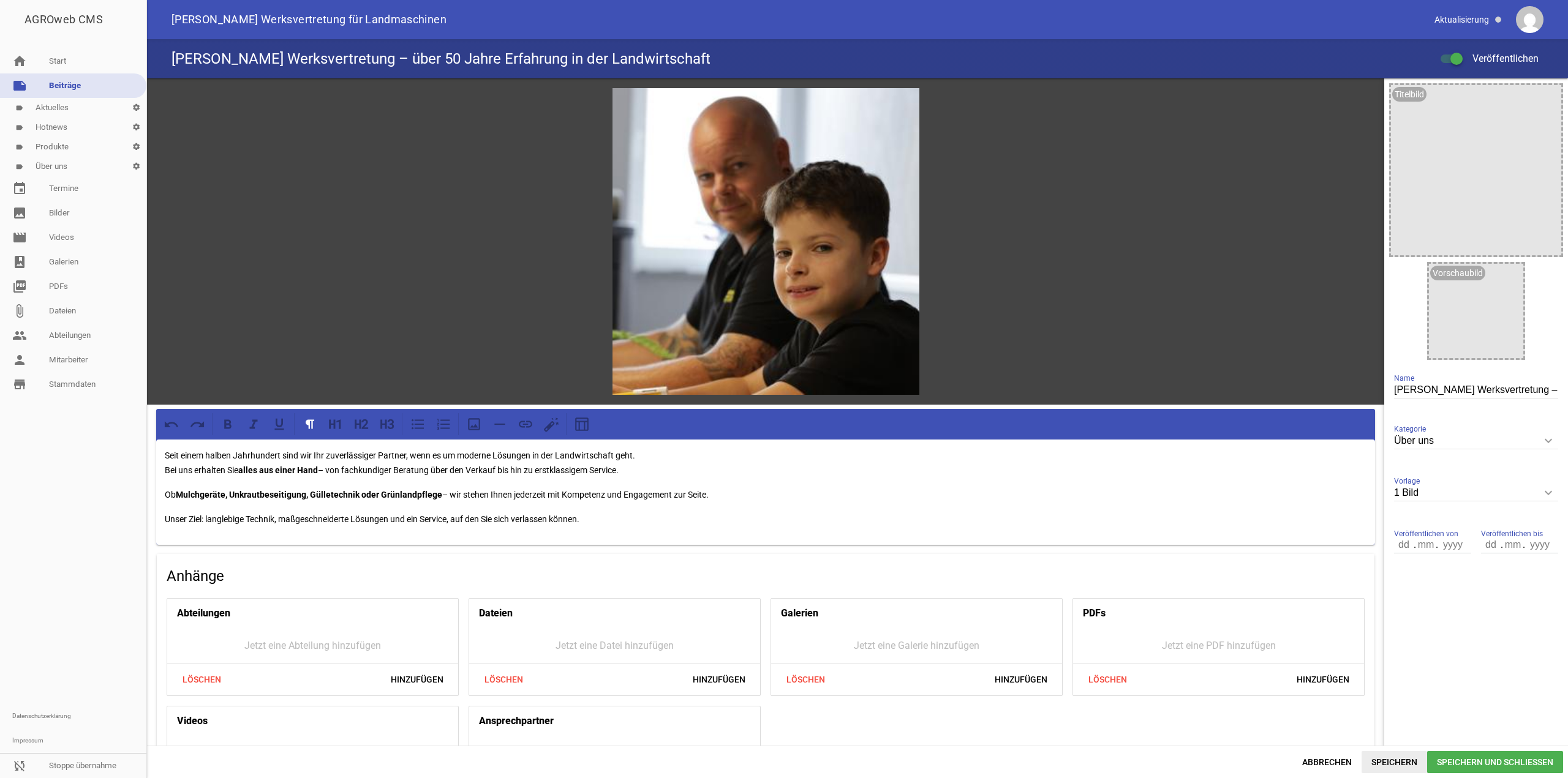
click at [1364, 762] on span "Speichern" at bounding box center [1393, 762] width 65 height 22
